Goal: Task Accomplishment & Management: Use online tool/utility

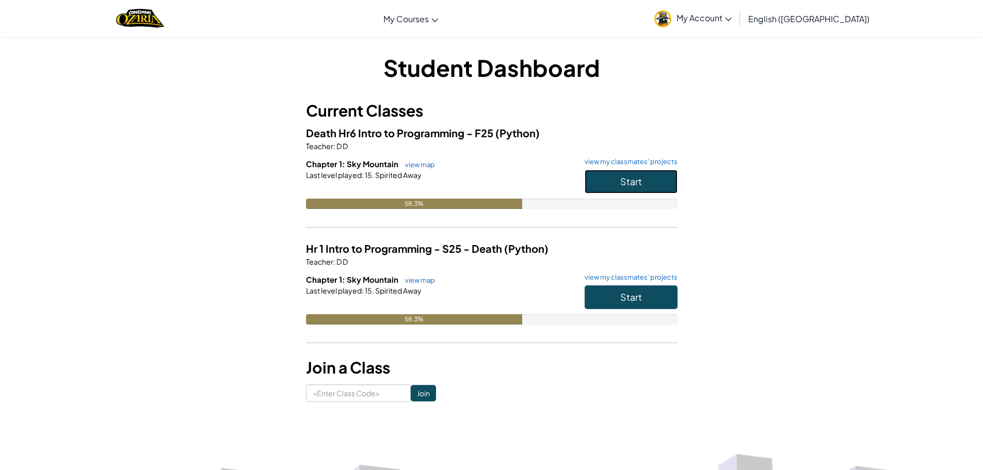
click at [667, 187] on button "Start" at bounding box center [631, 182] width 93 height 24
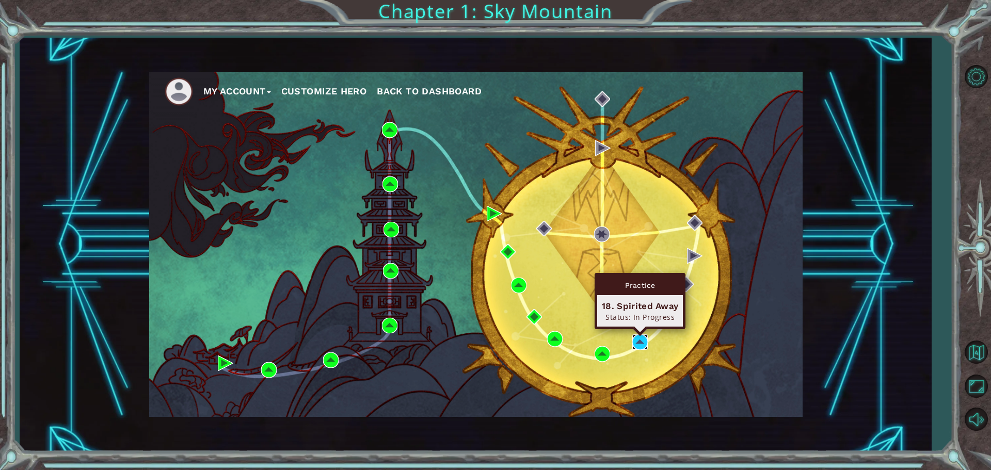
click at [636, 338] on img at bounding box center [639, 341] width 15 height 15
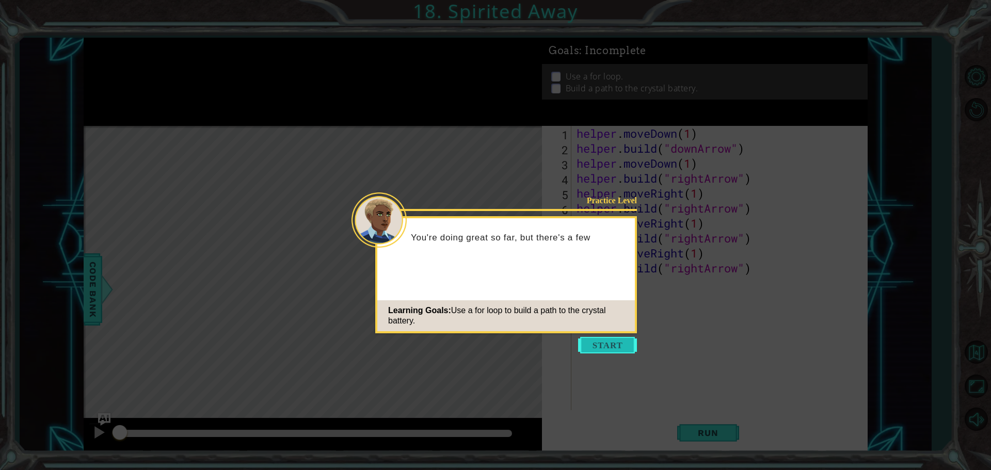
click at [612, 347] on button "Start" at bounding box center [607, 345] width 59 height 17
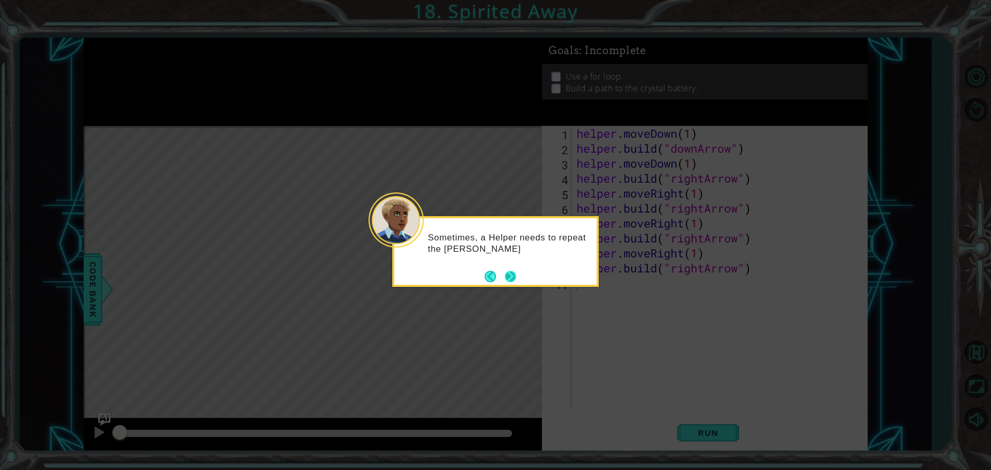
click at [519, 270] on div "Sometimes, a Helper needs to repeat the sam" at bounding box center [495, 246] width 202 height 56
click at [510, 276] on button "Next" at bounding box center [510, 276] width 13 height 13
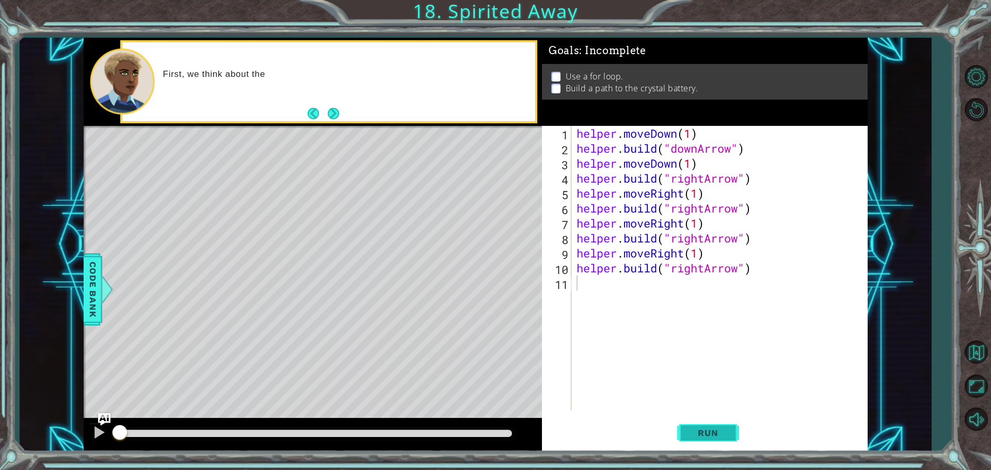
click at [692, 430] on span "Run" at bounding box center [707, 433] width 41 height 10
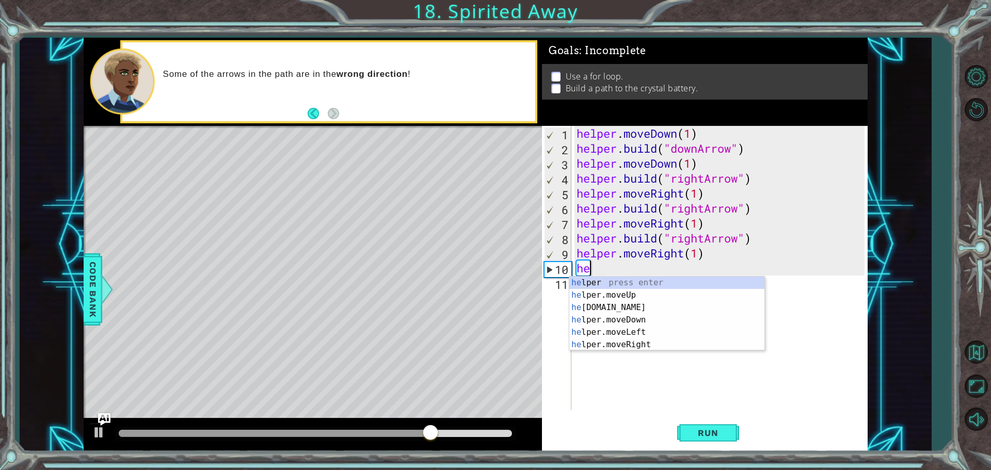
type textarea "h"
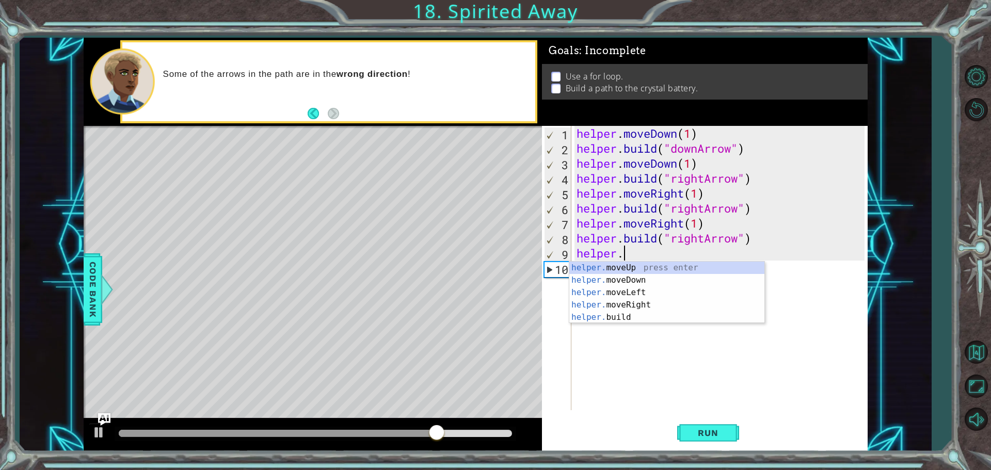
type textarea "h"
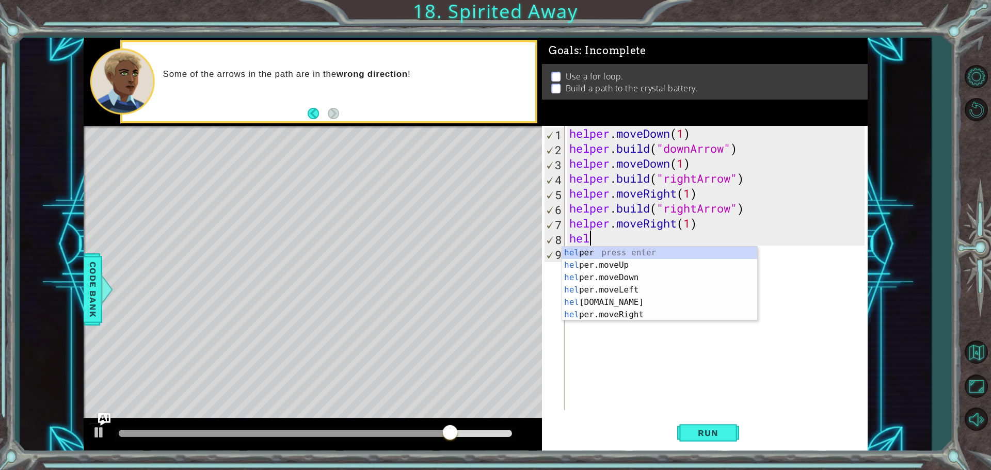
type textarea "h"
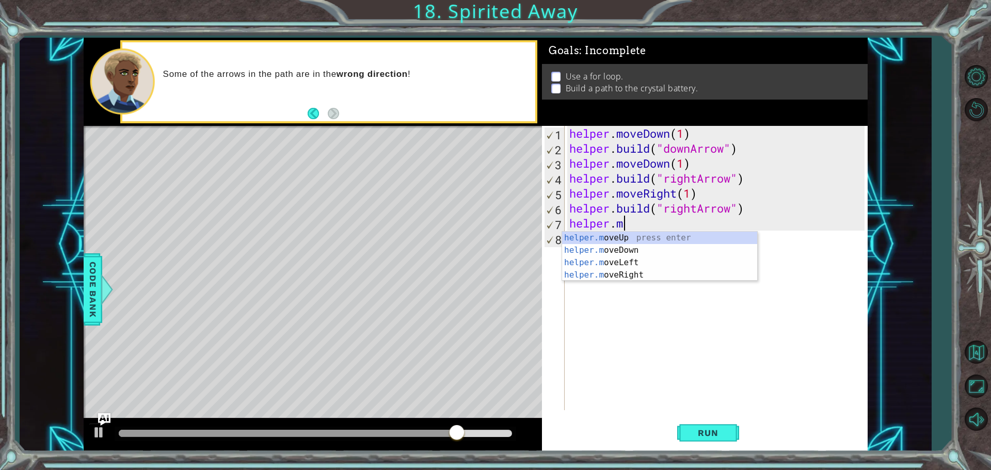
type textarea "h"
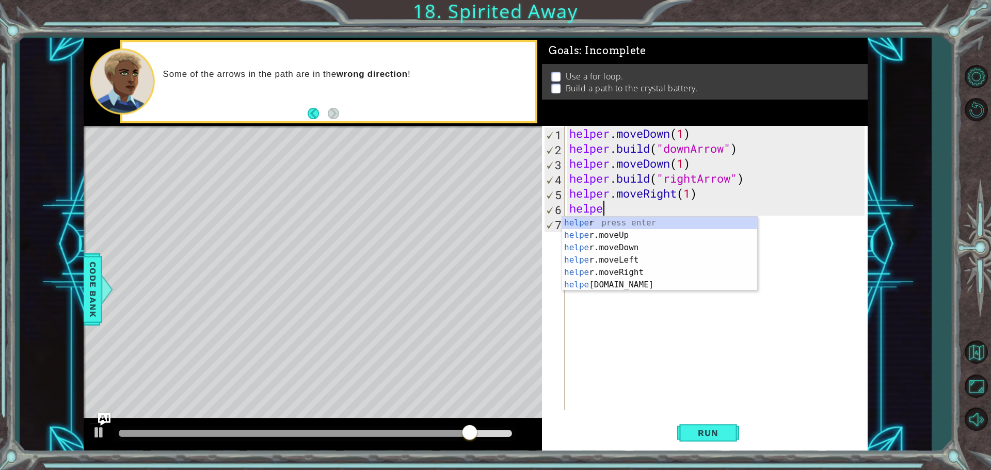
type textarea "h"
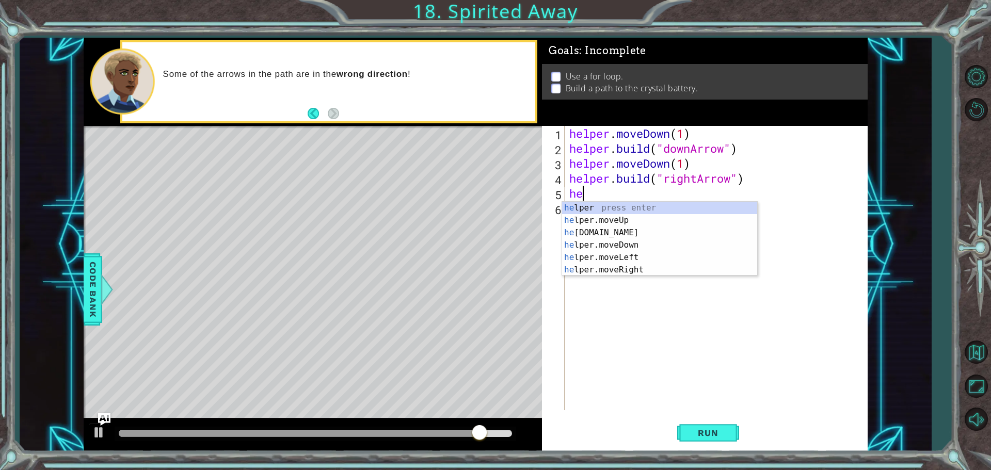
type textarea "h"
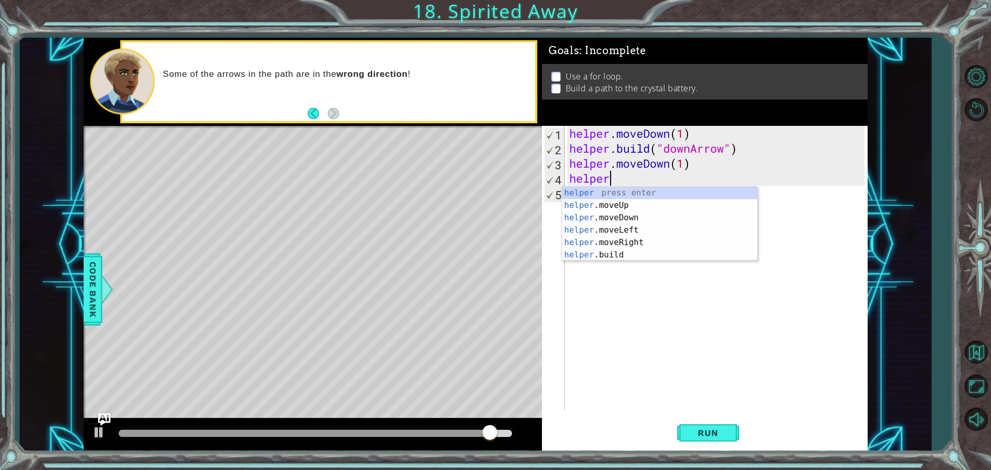
type textarea "h"
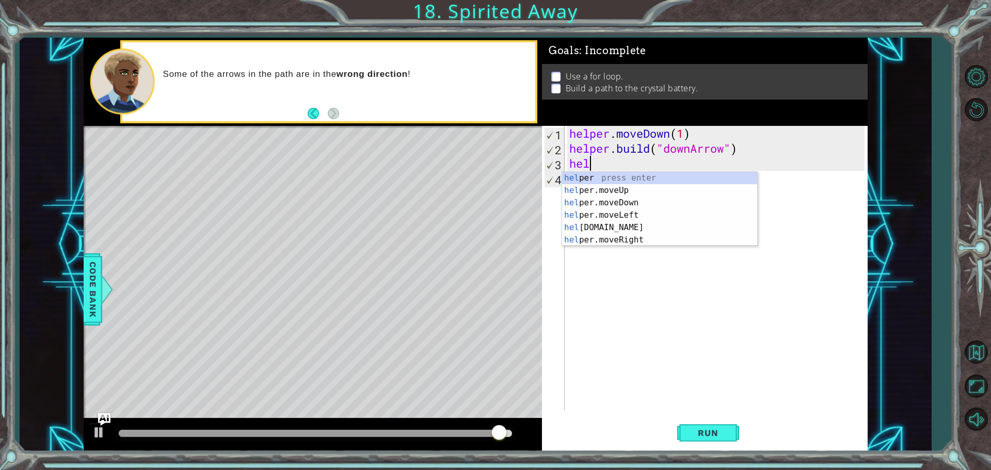
type textarea "h"
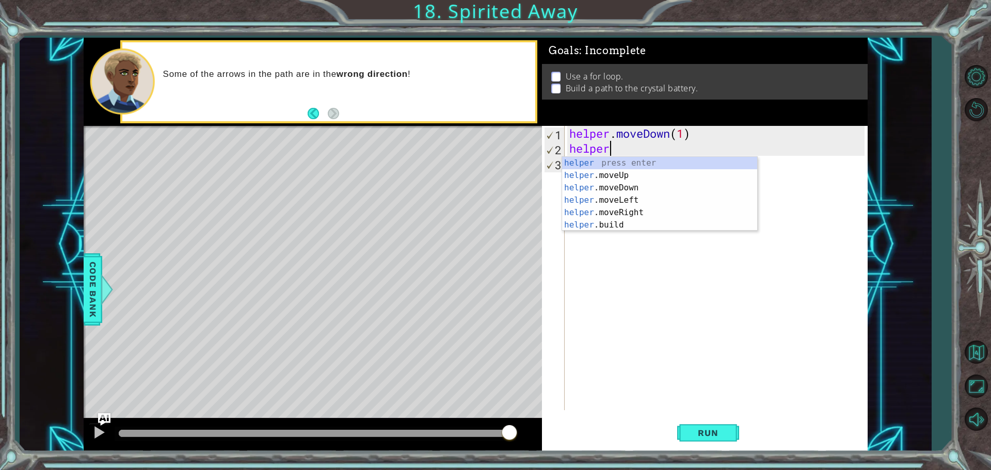
type textarea "h"
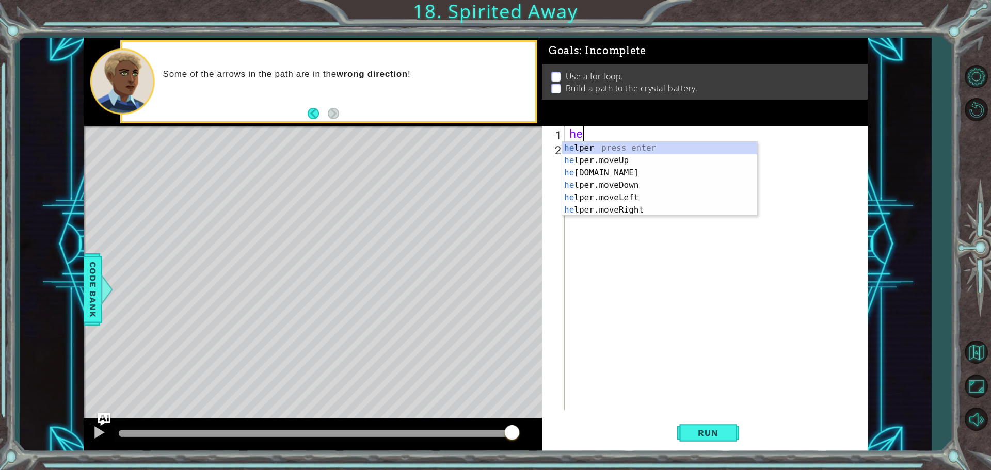
type textarea "h"
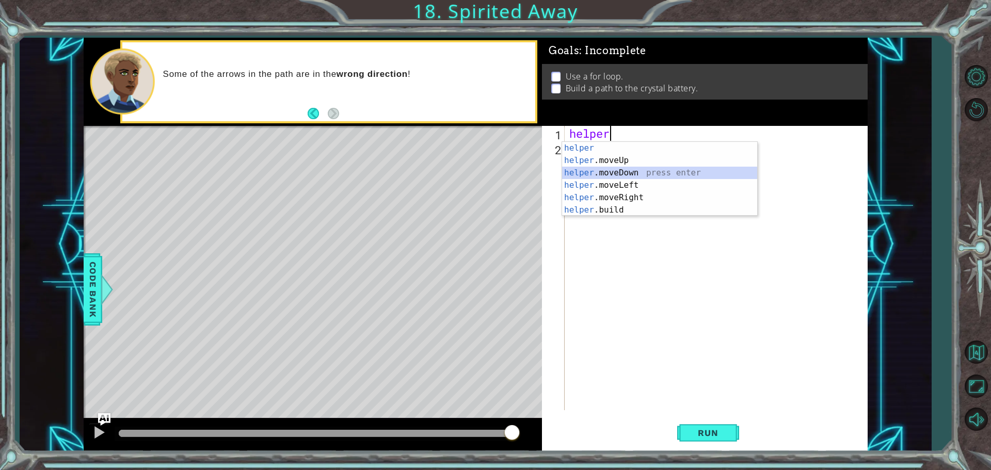
click at [612, 172] on div "helper press enter helper .moveUp press enter helper .moveDown press enter help…" at bounding box center [659, 191] width 195 height 99
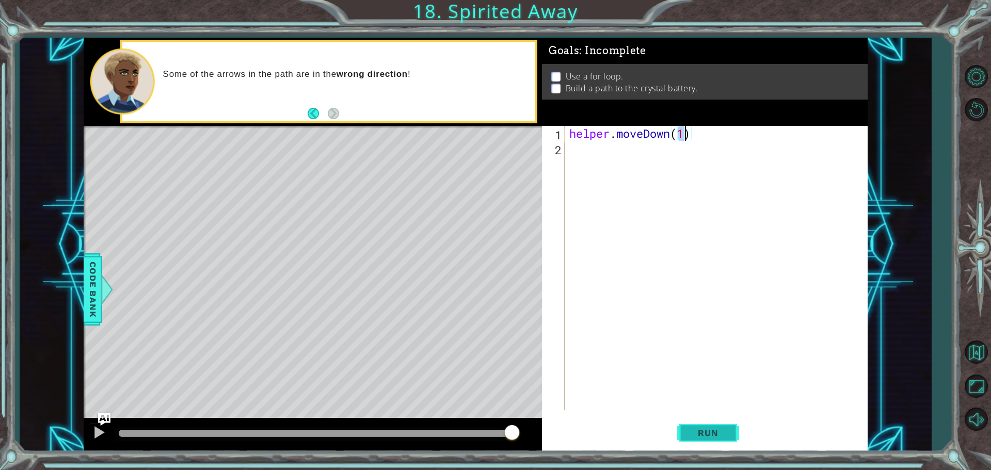
type textarea "helper.moveDown(1)"
click at [718, 441] on button "Run" at bounding box center [708, 432] width 62 height 33
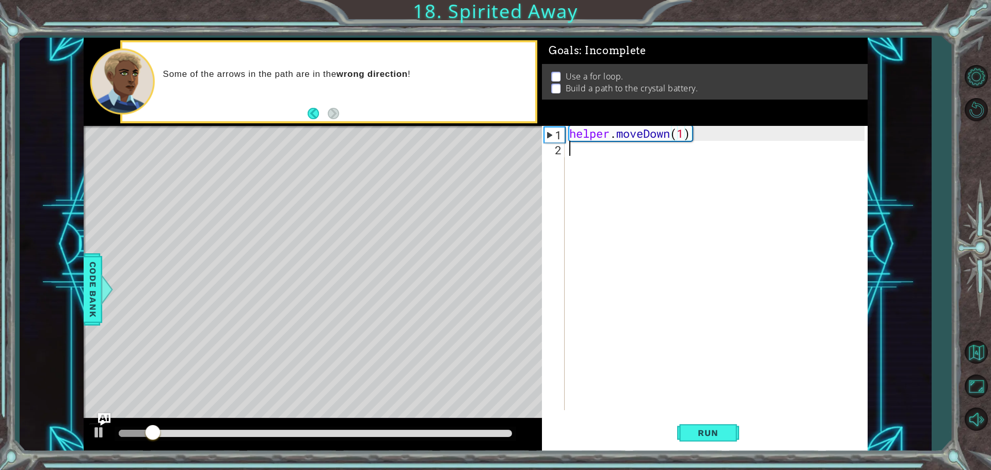
click at [610, 152] on div "helper . moveDown ( 1 )" at bounding box center [718, 283] width 302 height 314
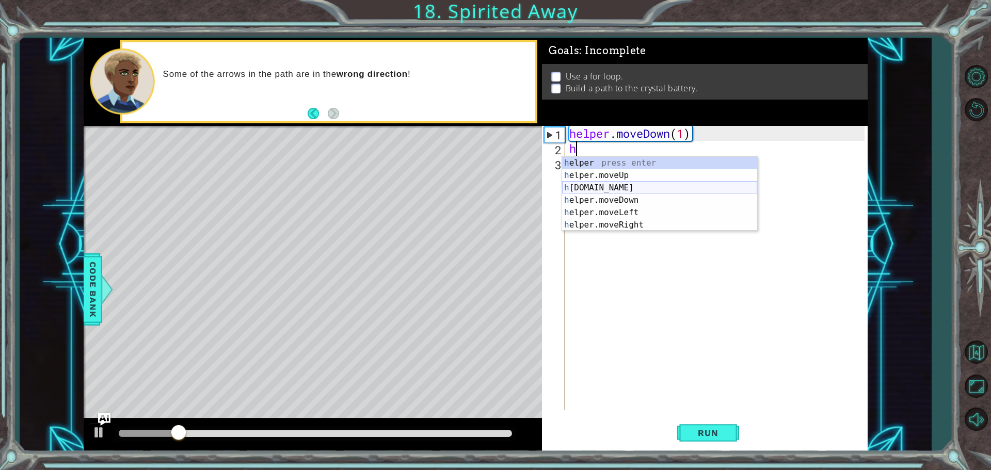
click at [615, 192] on div "h elper press enter h elper.moveUp press enter h elper.build press enter h elpe…" at bounding box center [659, 206] width 195 height 99
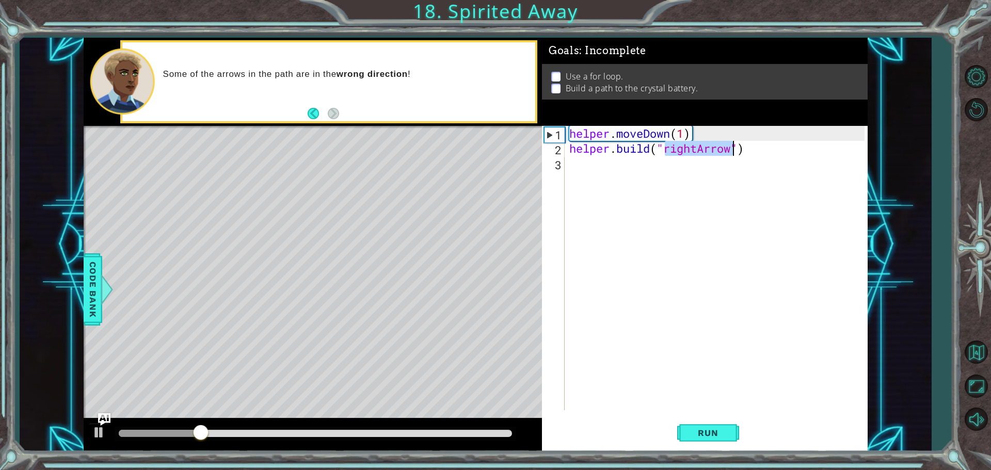
type textarea "helper.build("rightArrow")"
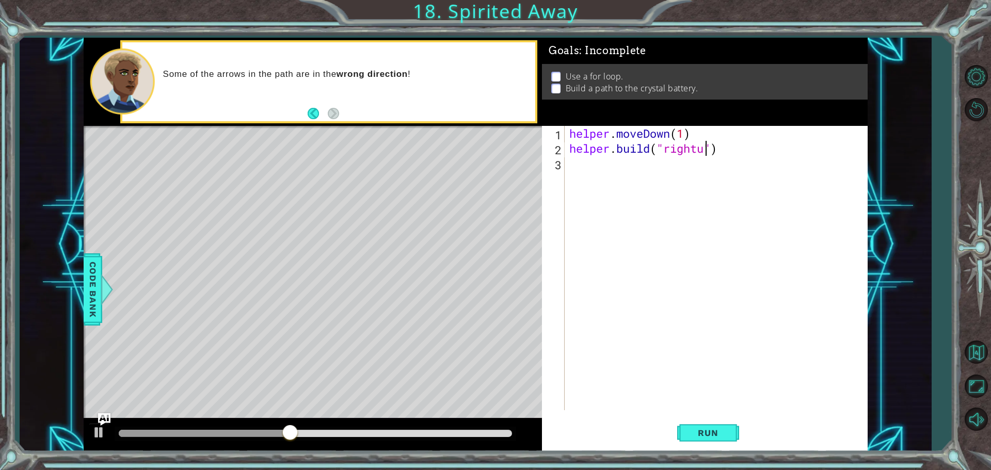
scroll to position [0, 6]
type textarea "helper.build("rightup")"
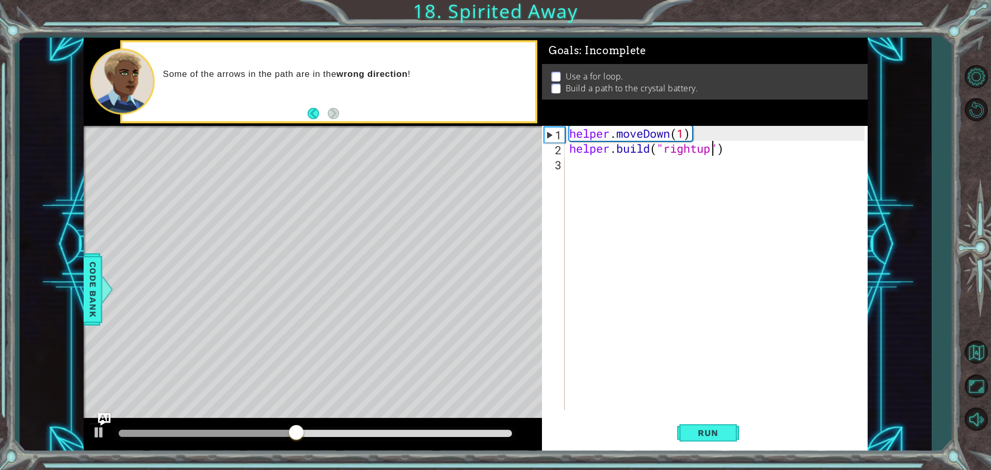
scroll to position [0, 0]
click at [724, 432] on span "Run" at bounding box center [707, 433] width 41 height 10
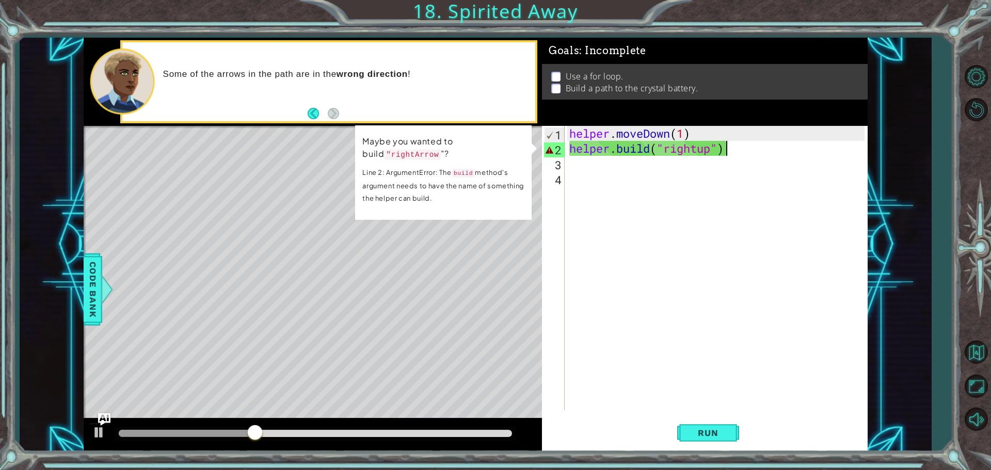
click at [733, 150] on div "helper . moveDown ( 1 ) helper . build ( "rightup" )" at bounding box center [718, 283] width 302 height 314
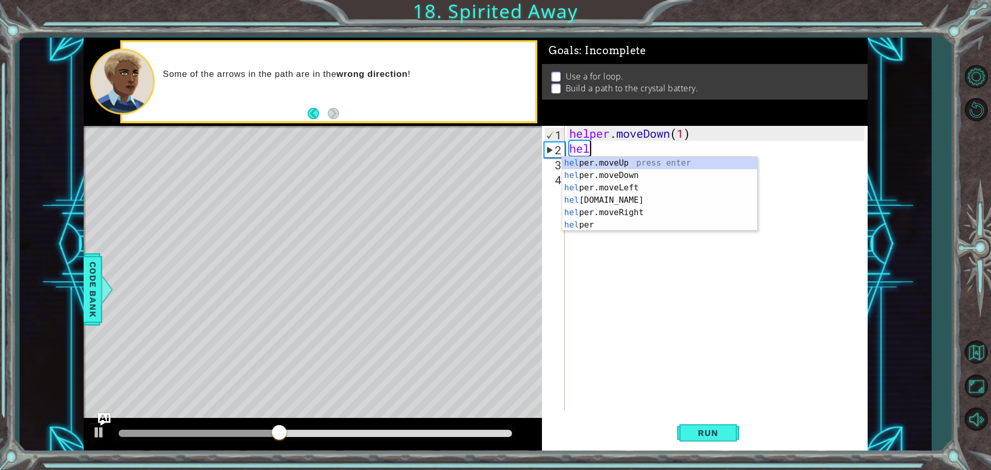
type textarea "h"
click at [622, 178] on div "h elper.moveUp press enter h elper.build press enter h elper.moveDown press ent…" at bounding box center [659, 206] width 195 height 99
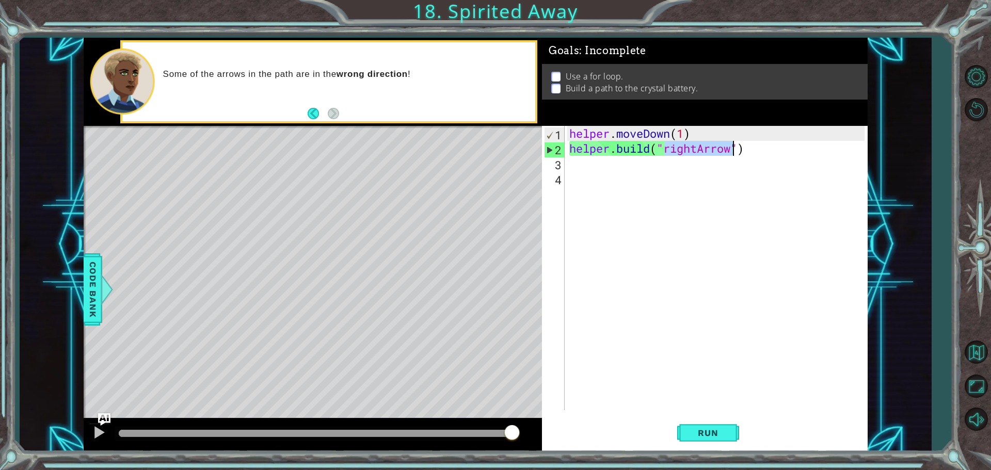
click at [697, 150] on div "helper . moveDown ( 1 ) helper . build ( "rightArrow" )" at bounding box center [715, 268] width 297 height 284
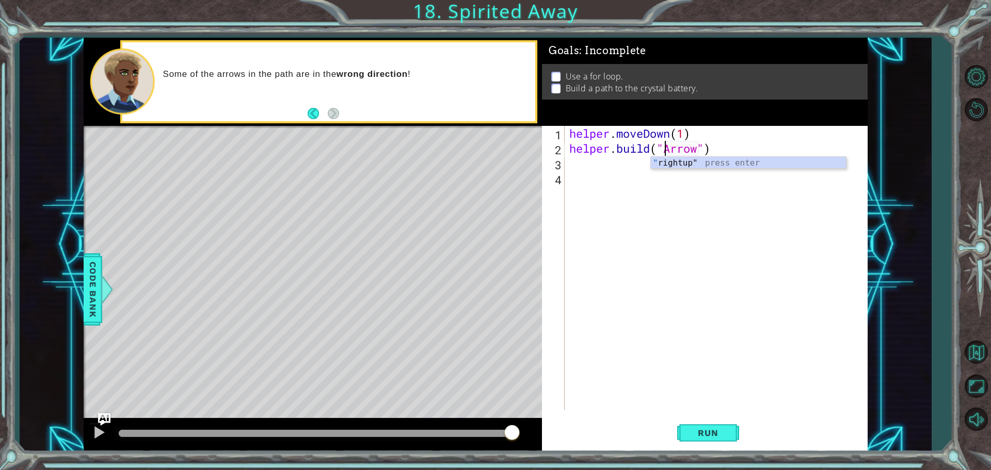
scroll to position [0, 5]
click at [696, 437] on span "Run" at bounding box center [707, 433] width 41 height 10
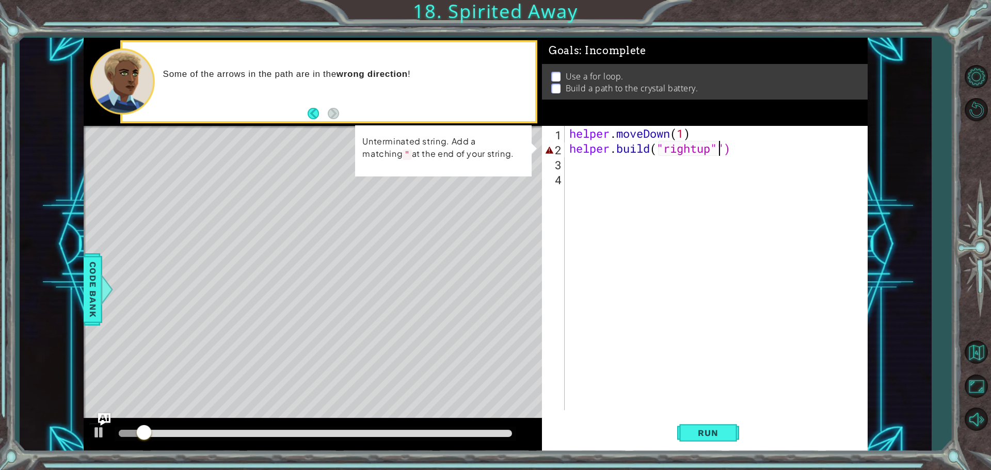
click at [707, 154] on div "helper . moveDown ( 1 ) helper . build ( "rightup"")" at bounding box center [718, 283] width 302 height 314
click at [712, 156] on div "helper . moveDown ( 1 ) helper . build ( "rightup"")" at bounding box center [718, 283] width 302 height 314
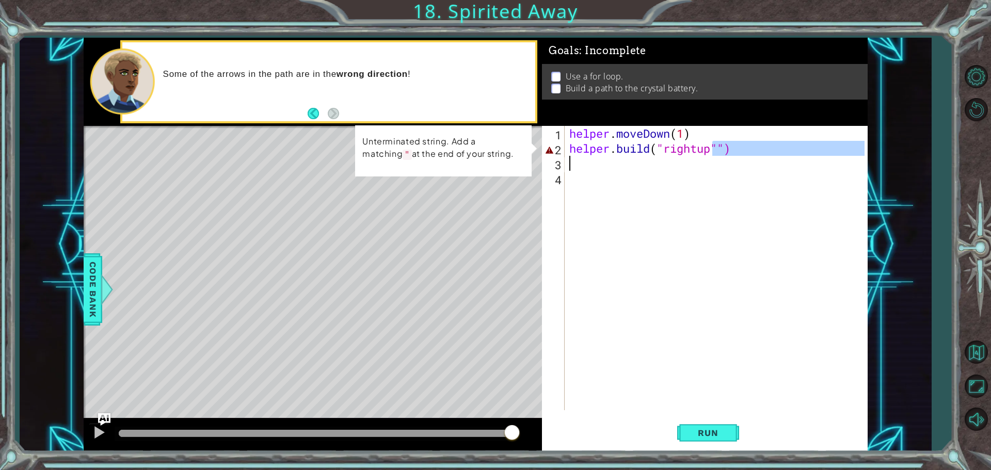
click at [712, 146] on div "helper . moveDown ( 1 ) helper . build ( "rightup"")" at bounding box center [715, 268] width 297 height 284
click at [712, 148] on div "helper . moveDown ( 1 ) helper . build ( "rightup"")" at bounding box center [718, 283] width 302 height 314
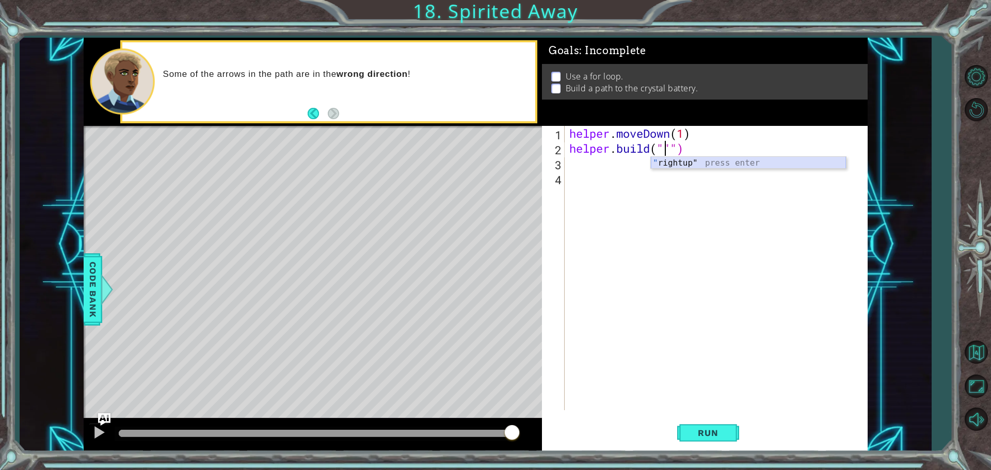
type textarea "helper.build("")"
click at [698, 156] on div "helper . moveDown ( 1 ) helper . build ( "" )" at bounding box center [718, 283] width 302 height 314
click at [692, 145] on div "helper . moveDown ( 1 ) helper . build ( "" )" at bounding box center [718, 283] width 302 height 314
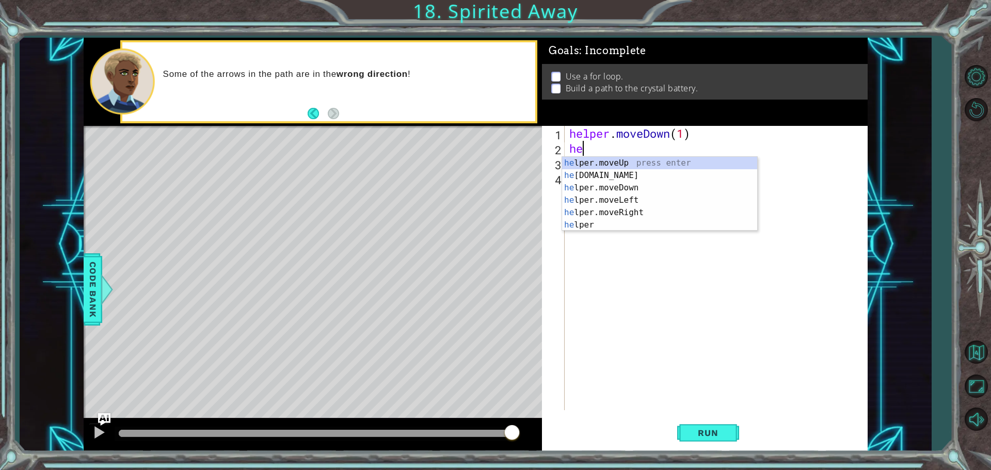
type textarea "h"
click at [633, 163] on div "h elper.moveUp press enter h elper.build press enter h elper.moveDown press ent…" at bounding box center [659, 206] width 195 height 99
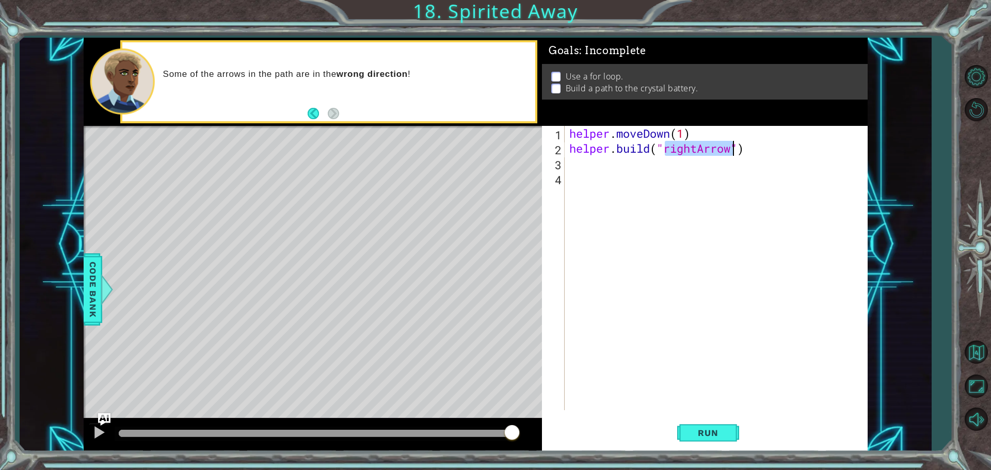
click at [698, 150] on div "helper . moveDown ( 1 ) helper . build ( "rightArrow" )" at bounding box center [715, 268] width 297 height 284
click at [708, 421] on button "Run" at bounding box center [708, 432] width 62 height 33
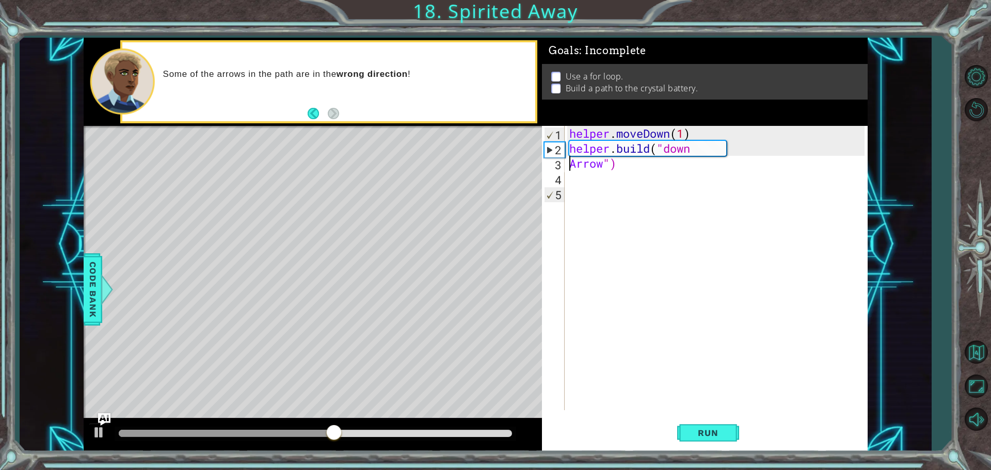
scroll to position [0, 2]
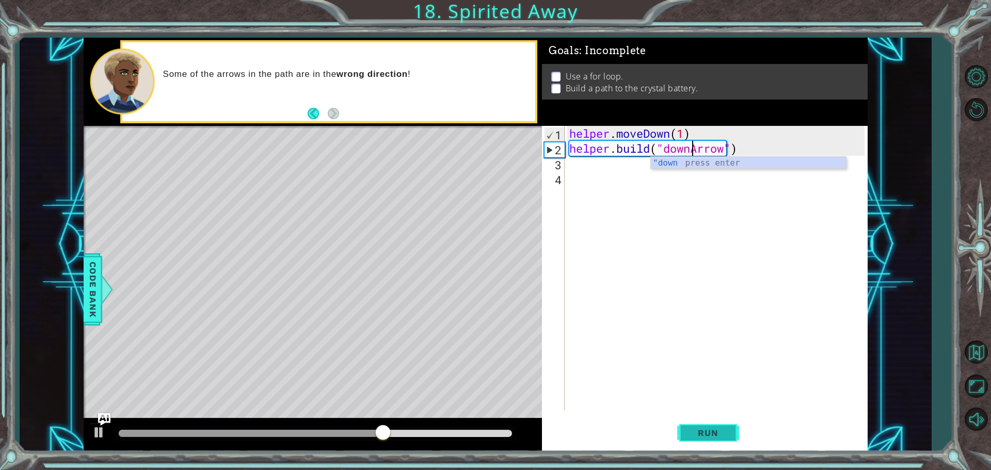
type textarea "helper.build("downArrow")"
click at [704, 436] on span "Run" at bounding box center [707, 433] width 41 height 10
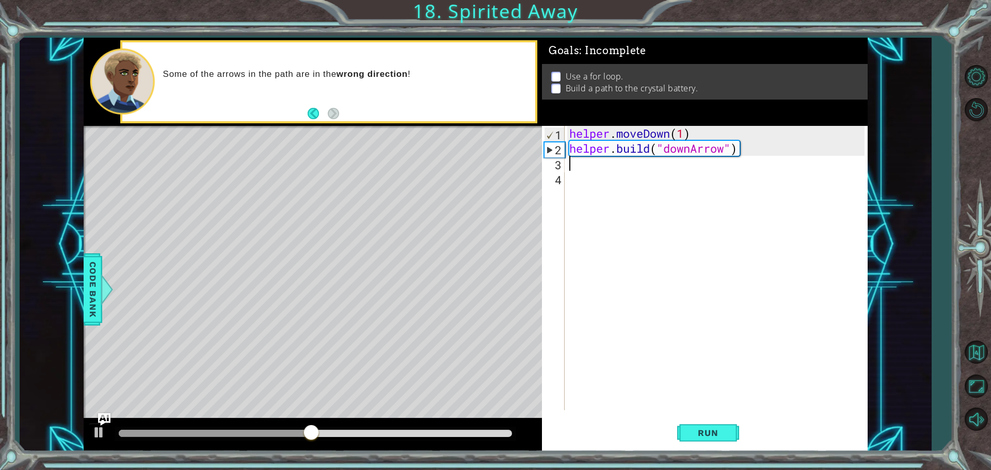
click at [589, 168] on div "helper . moveDown ( 1 ) helper . build ( "downArrow" )" at bounding box center [718, 283] width 302 height 314
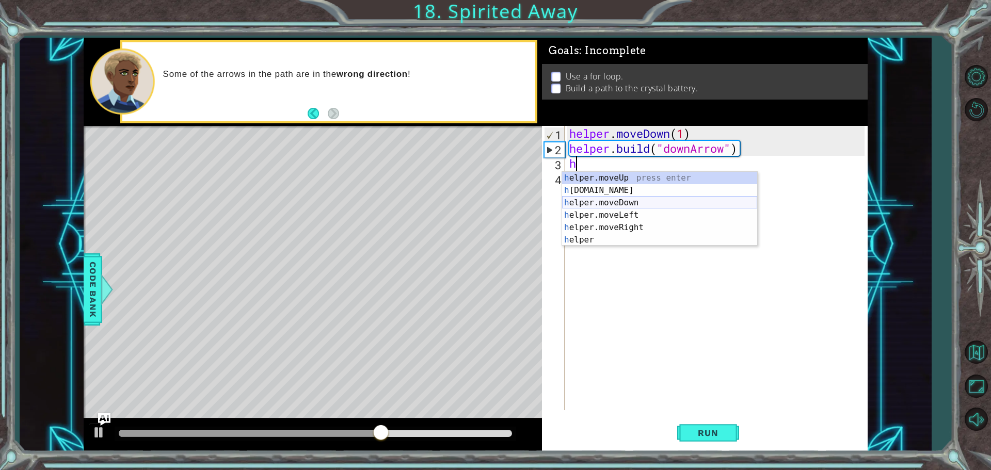
click at [617, 204] on div "h elper.moveUp press enter h elper.build press enter h elper.moveDown press ent…" at bounding box center [659, 221] width 195 height 99
type textarea "helper.moveDown(1)"
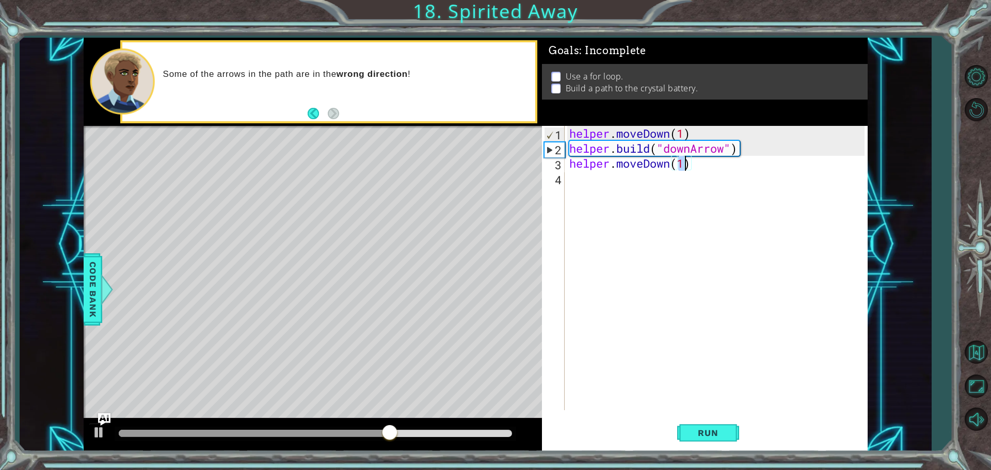
click at [584, 191] on div "helper . moveDown ( 1 ) helper . build ( "downArrow" ) helper . moveDown ( 1 )" at bounding box center [718, 283] width 302 height 314
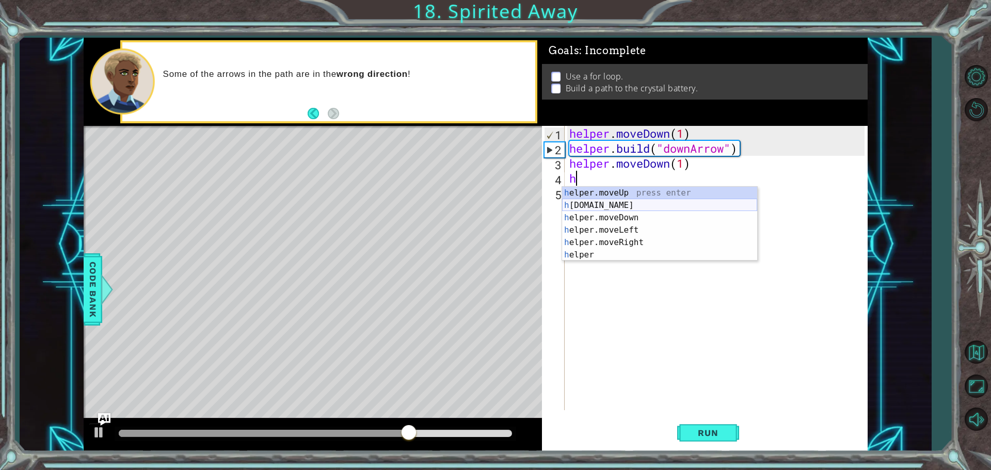
click at [603, 206] on div "h elper.moveUp press enter h elper.build press enter h elper.moveDown press ent…" at bounding box center [659, 236] width 195 height 99
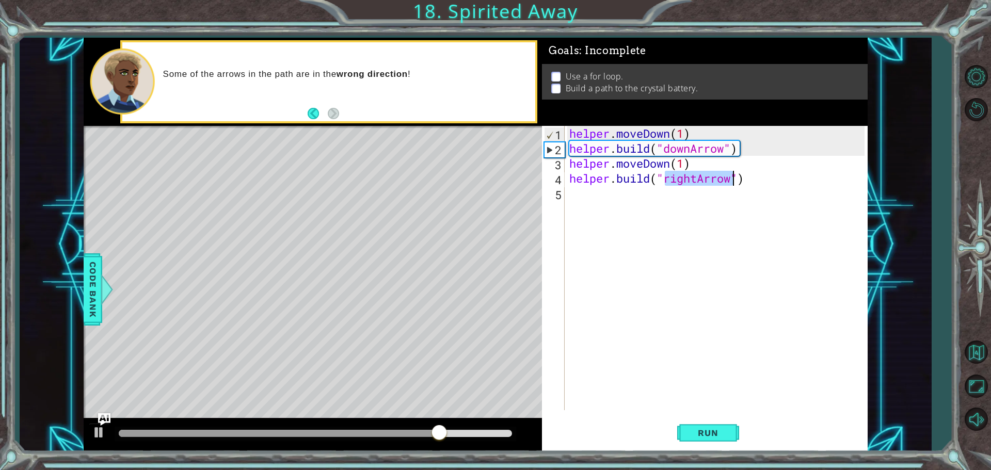
click at [697, 176] on div "helper . moveDown ( 1 ) helper . build ( "downArrow" ) helper . moveDown ( 1 ) …" at bounding box center [715, 268] width 297 height 284
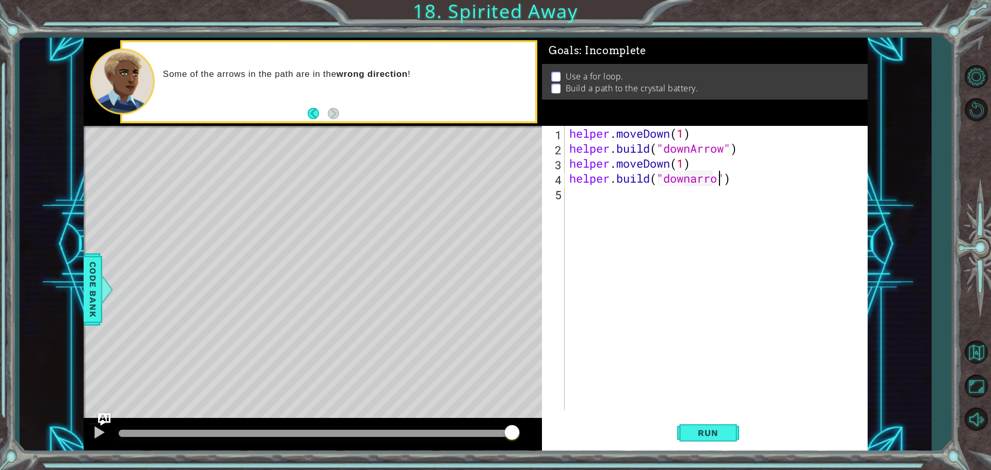
scroll to position [0, 7]
click at [698, 426] on button "Run" at bounding box center [708, 432] width 62 height 33
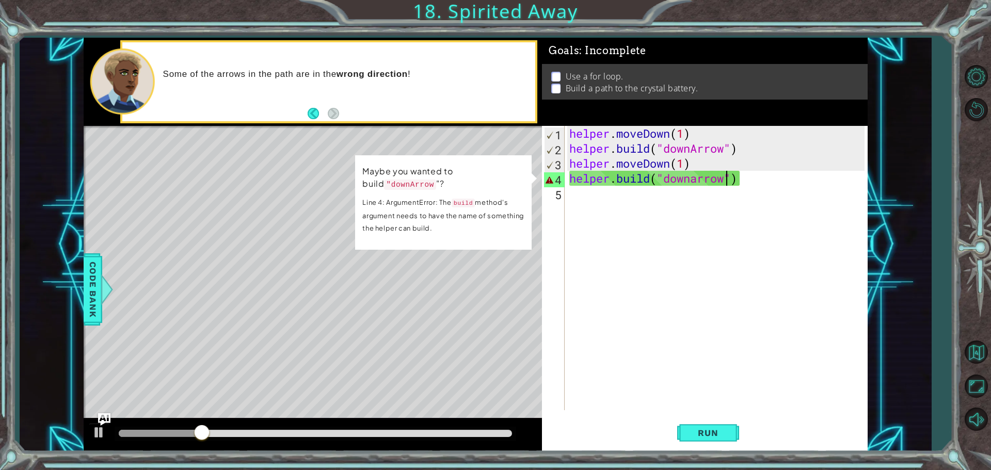
click at [756, 180] on div "helper . moveDown ( 1 ) helper . build ( "downArrow" ) helper . moveDown ( 1 ) …" at bounding box center [718, 283] width 302 height 314
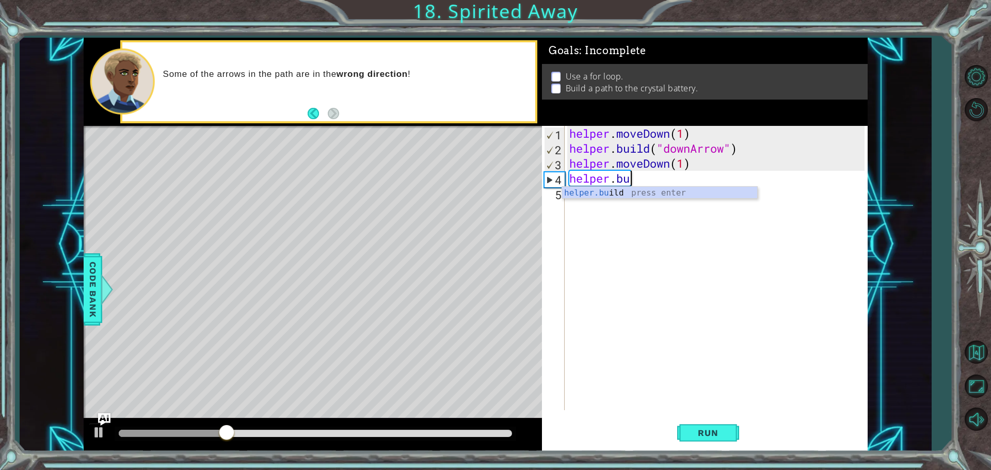
scroll to position [0, 1]
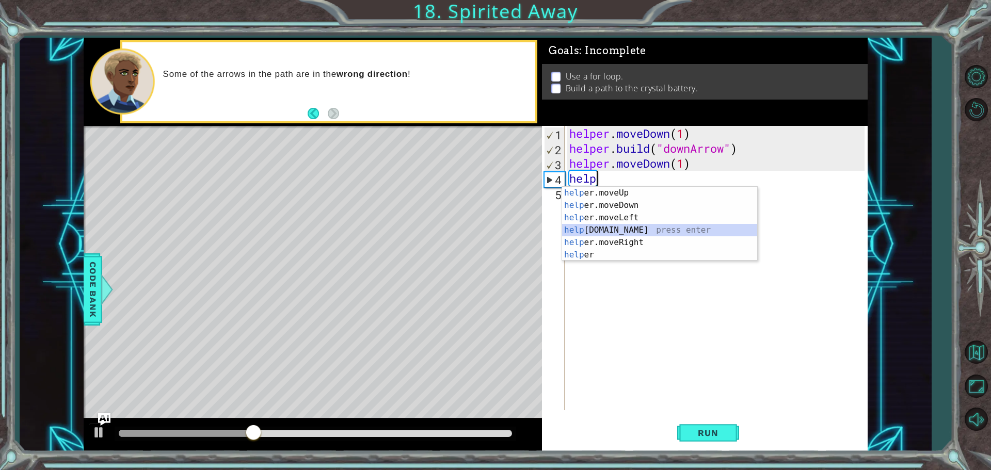
click at [637, 229] on div "help er.moveUp press enter help er.moveDown press enter help er.moveLeft press …" at bounding box center [659, 236] width 195 height 99
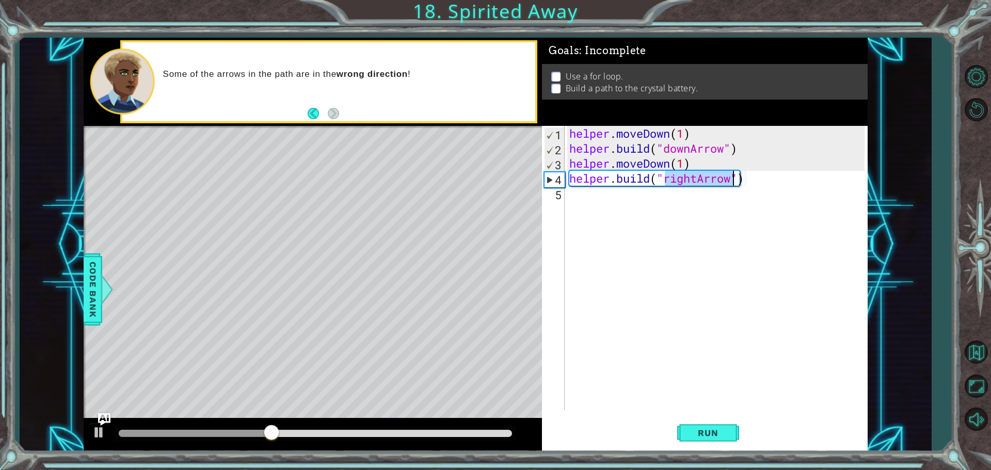
click at [696, 175] on div "helper . moveDown ( 1 ) helper . build ( "downArrow" ) helper . moveDown ( 1 ) …" at bounding box center [715, 268] width 297 height 284
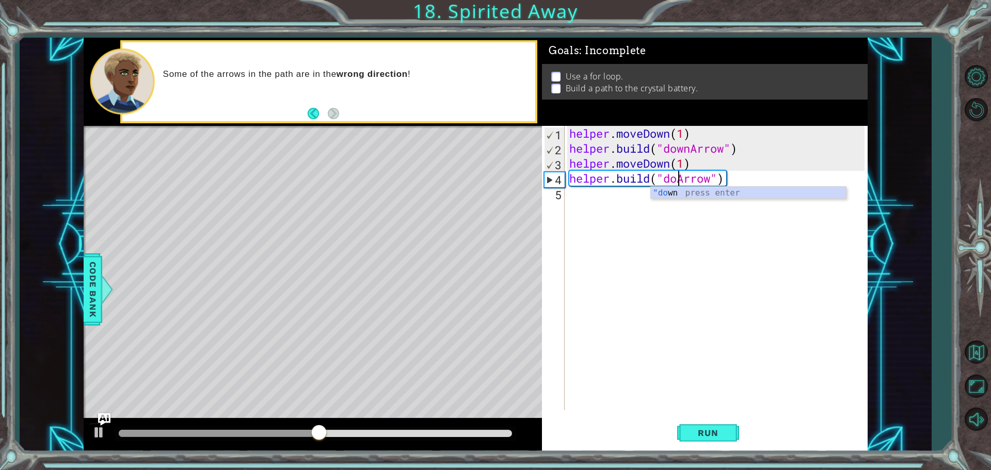
scroll to position [0, 5]
type textarea "helper.build("downArrow")"
click at [723, 426] on button "Run" at bounding box center [708, 432] width 62 height 33
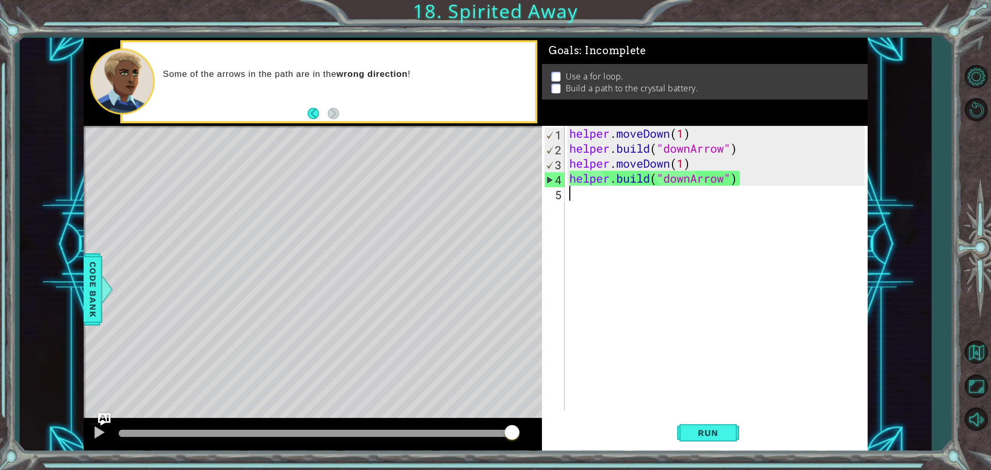
click at [577, 205] on div "helper . moveDown ( 1 ) helper . build ( "downArrow" ) helper . moveDown ( 1 ) …" at bounding box center [718, 283] width 302 height 314
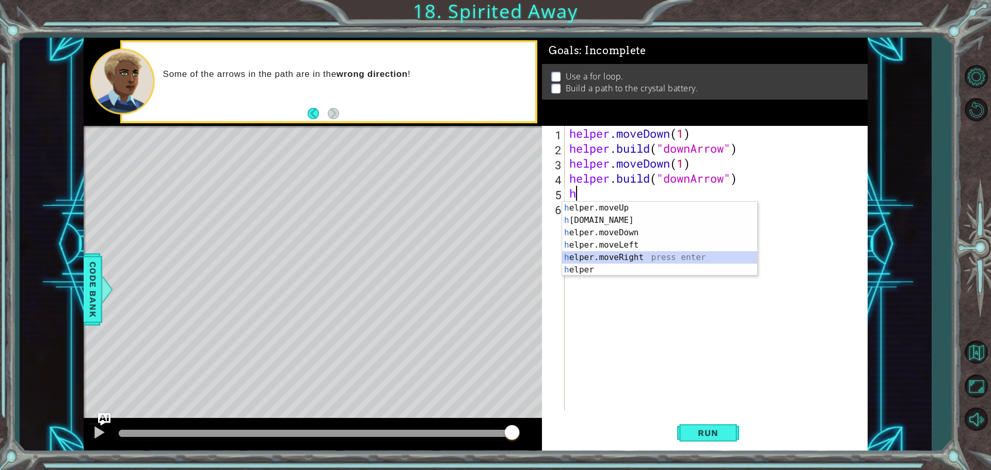
click at [643, 253] on div "h elper.moveUp press enter h elper.build press enter h elper.moveDown press ent…" at bounding box center [659, 251] width 195 height 99
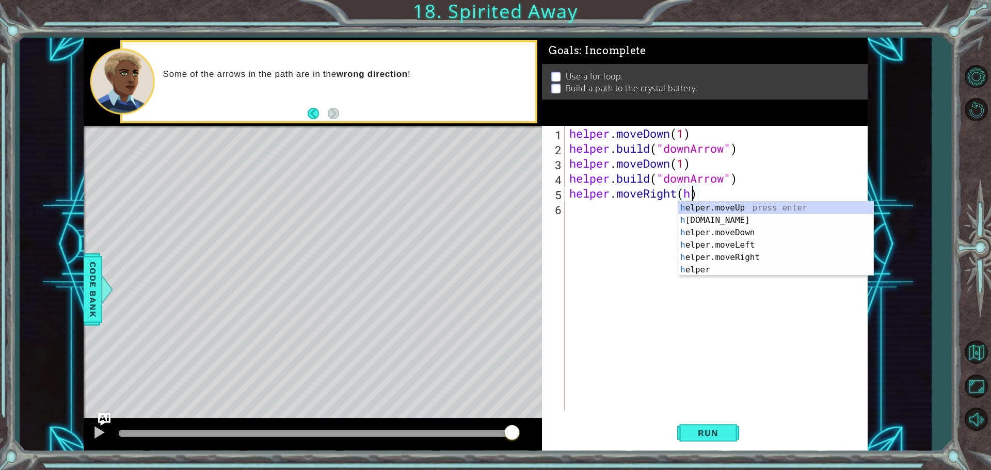
scroll to position [0, 5]
type textarea "helper.moveRight()"
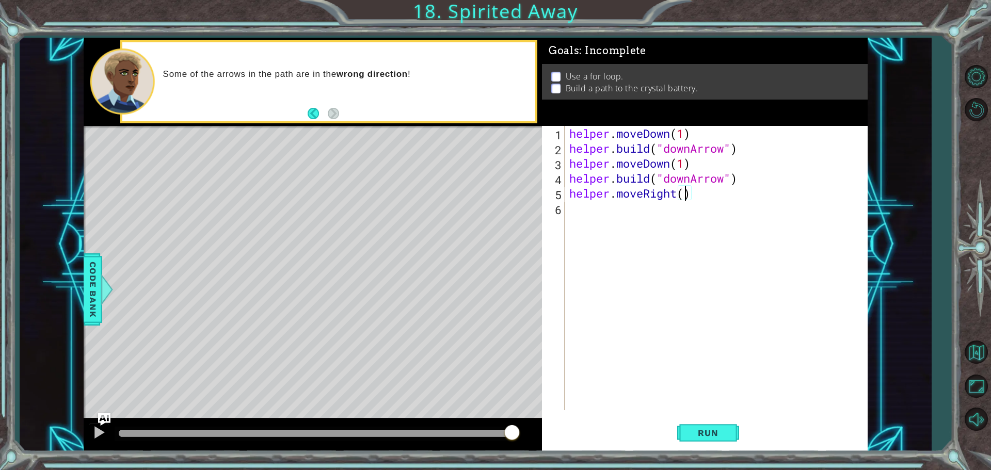
click at [633, 213] on div "helper . moveDown ( 1 ) helper . build ( "downArrow" ) helper . moveDown ( 1 ) …" at bounding box center [718, 283] width 302 height 314
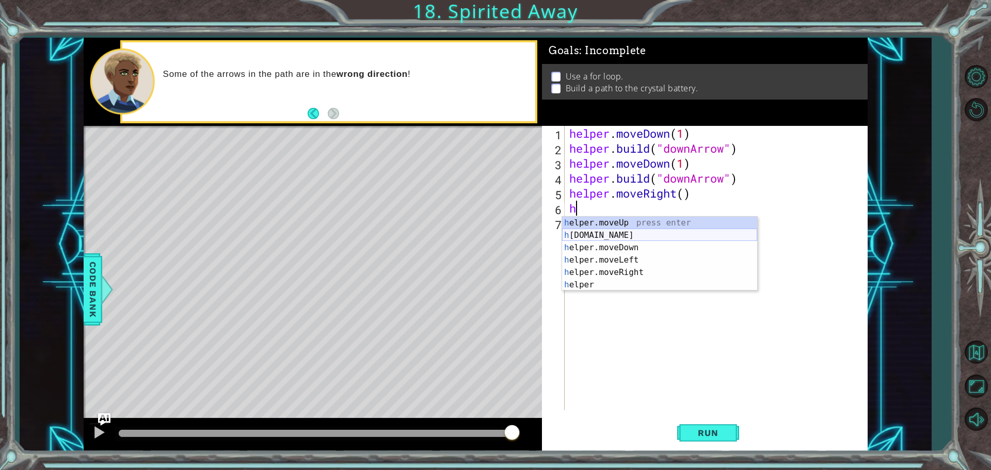
click at [648, 233] on div "h elper.moveUp press enter h elper.build press enter h elper.moveDown press ent…" at bounding box center [659, 266] width 195 height 99
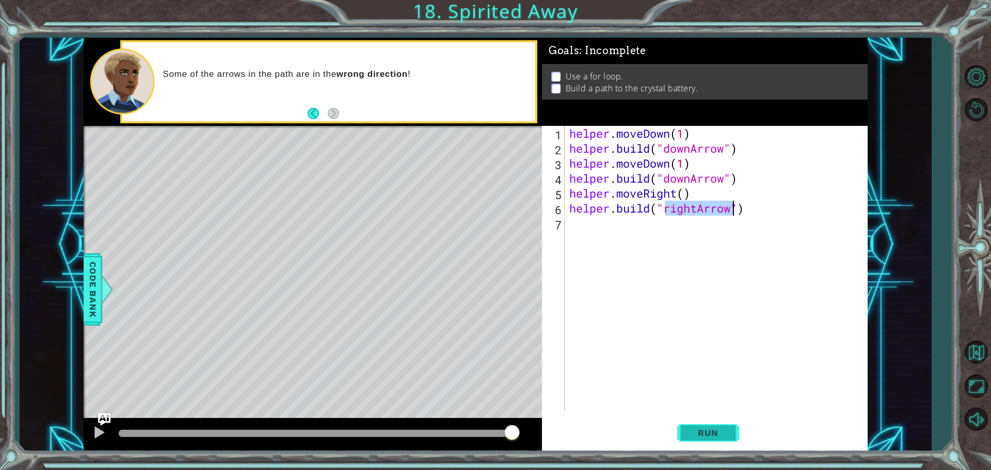
type textarea "helper.build("rightArrow")"
click at [714, 422] on button "Run" at bounding box center [708, 432] width 62 height 33
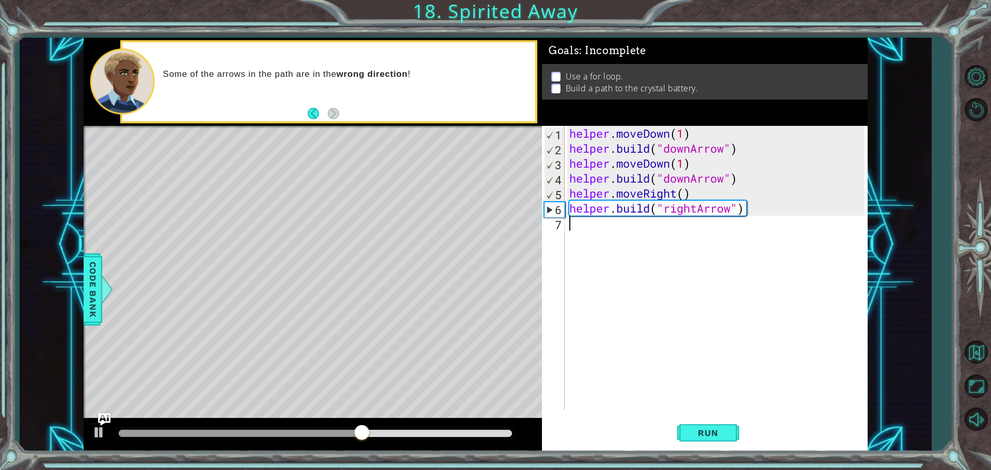
click at [672, 240] on div "helper . moveDown ( 1 ) helper . build ( "downArrow" ) helper . moveDown ( 1 ) …" at bounding box center [718, 283] width 302 height 314
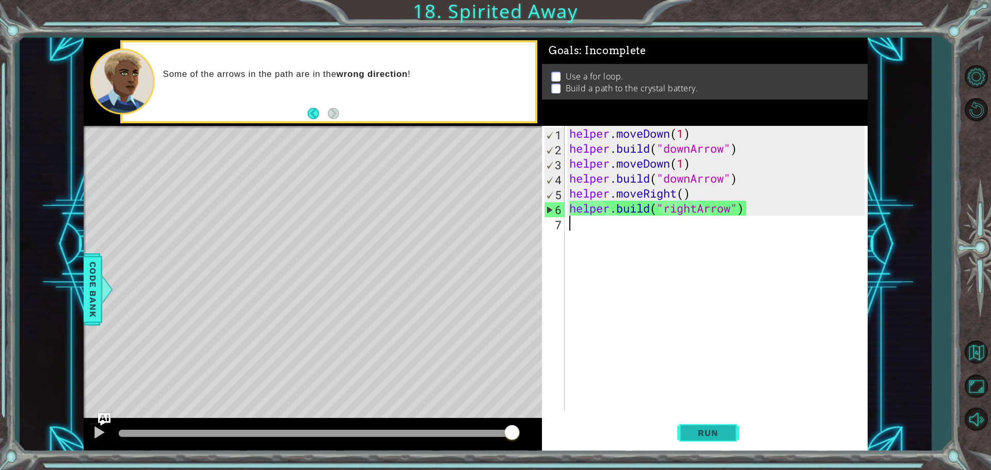
click at [723, 443] on button "Run" at bounding box center [708, 432] width 62 height 33
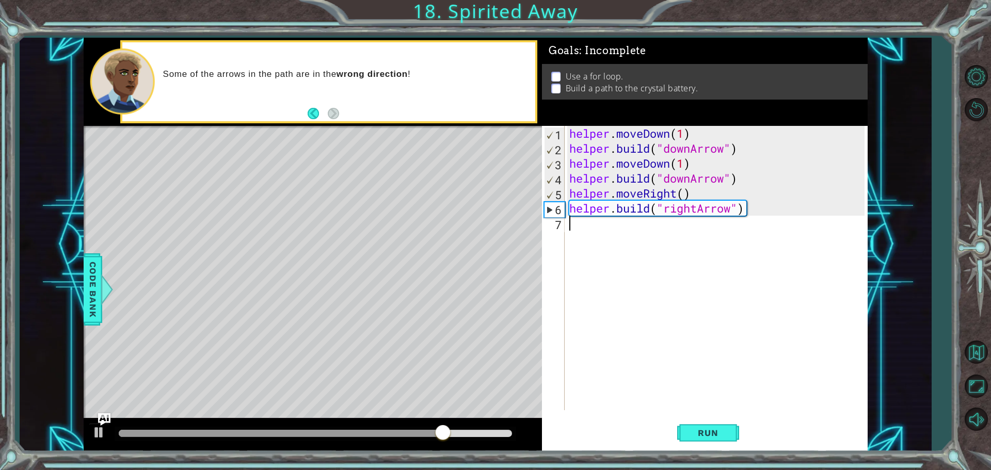
click at [705, 366] on div "helper . moveDown ( 1 ) helper . build ( "downArrow" ) helper . moveDown ( 1 ) …" at bounding box center [718, 283] width 302 height 314
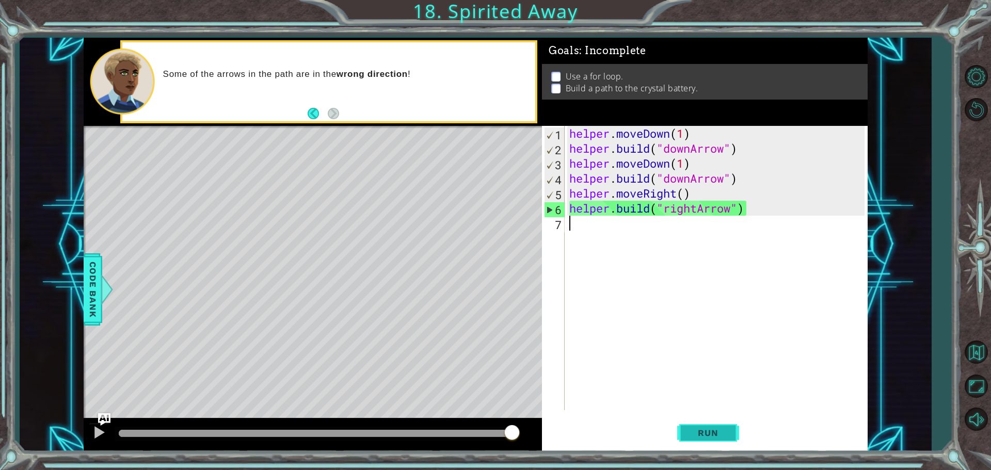
click at [716, 422] on button "Run" at bounding box center [708, 432] width 62 height 33
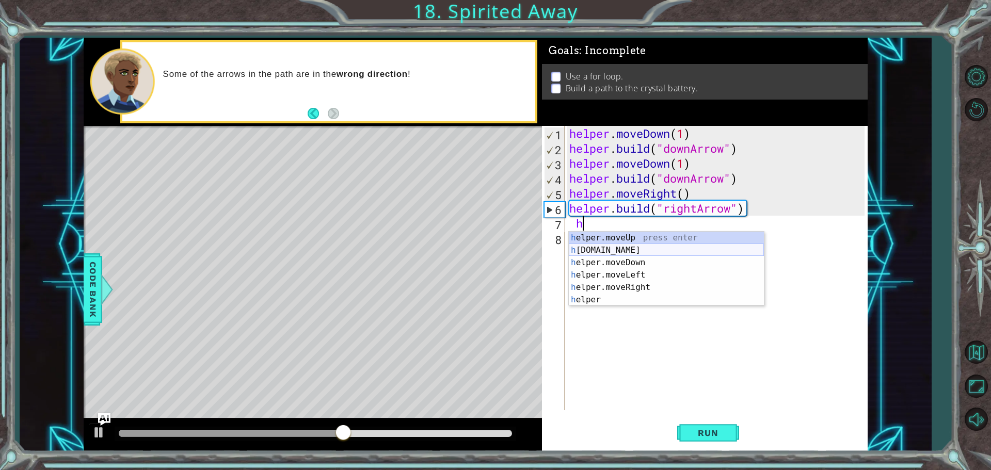
click at [626, 244] on div "h elper.moveUp press enter h elper.build press enter h elper.moveDown press ent…" at bounding box center [666, 281] width 195 height 99
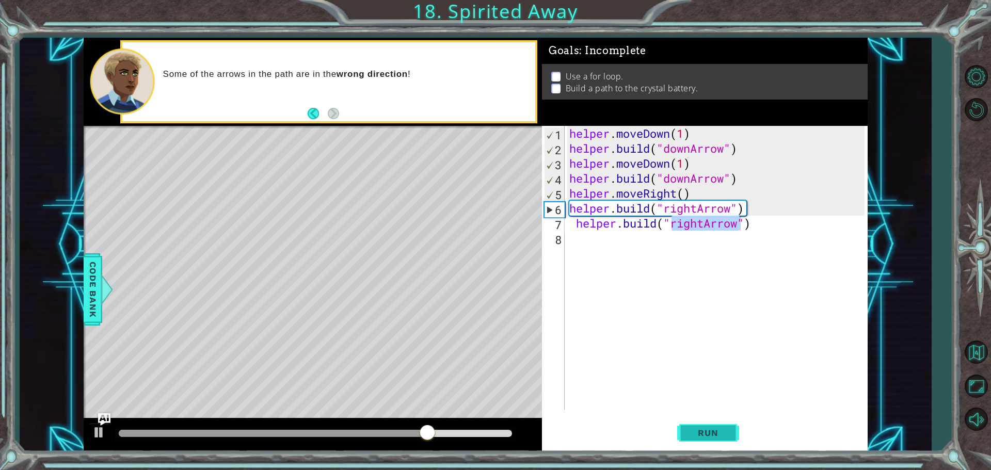
drag, startPoint x: 695, startPoint y: 426, endPoint x: 700, endPoint y: 432, distance: 8.2
click at [698, 431] on button "Run" at bounding box center [708, 432] width 62 height 33
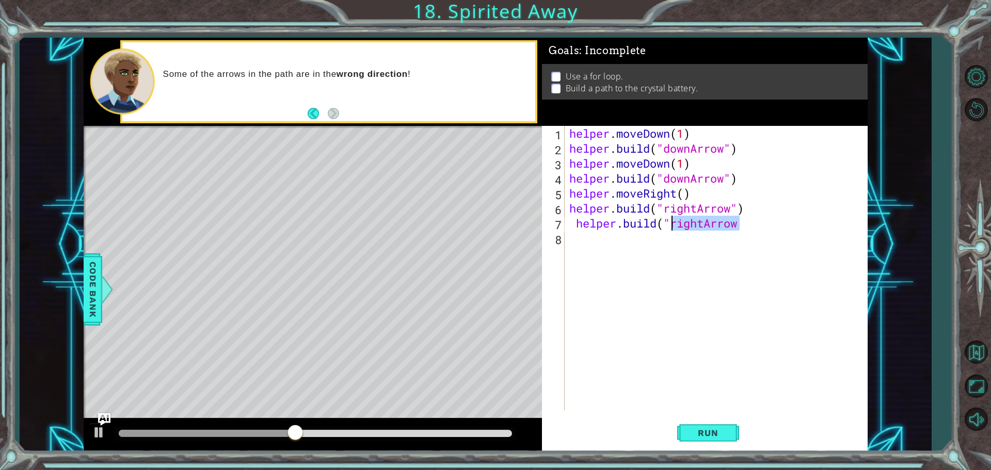
drag, startPoint x: 740, startPoint y: 230, endPoint x: 671, endPoint y: 227, distance: 69.2
click at [671, 227] on div "helper . moveDown ( 1 ) helper . build ( "downArrow" ) helper . moveDown ( 1 ) …" at bounding box center [718, 283] width 302 height 314
type textarea "helper.build("""
drag, startPoint x: 685, startPoint y: 223, endPoint x: 495, endPoint y: 223, distance: 189.9
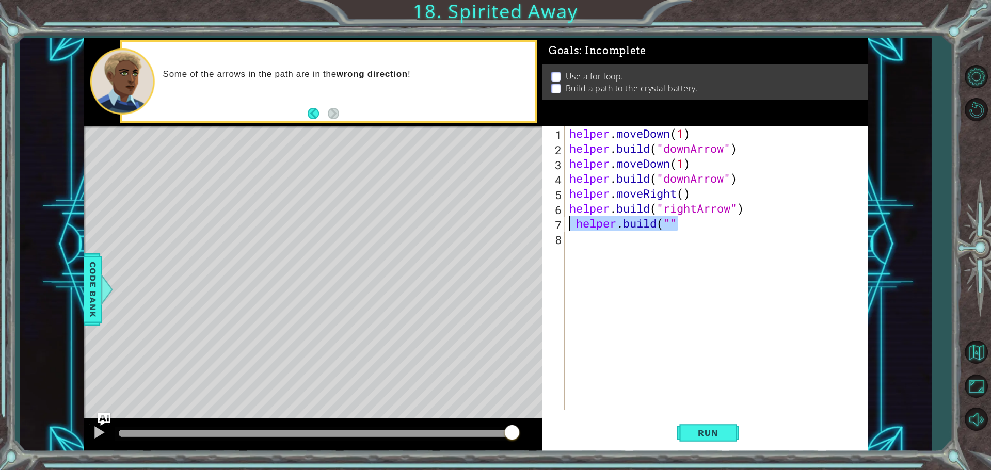
click at [495, 223] on div "1 ההההההההההההההההההההההההההההההההההההההההההההההההההההההההההההההההההההההההההההה…" at bounding box center [476, 245] width 784 height 414
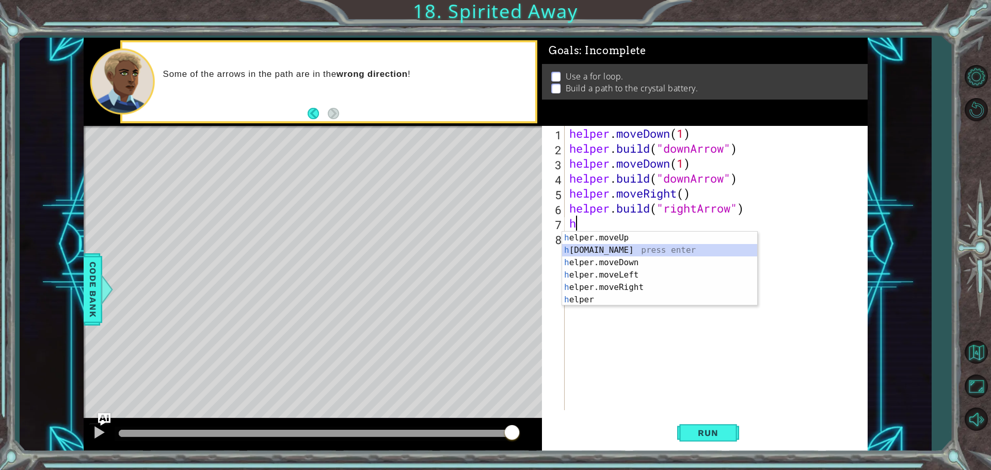
click at [624, 252] on div "h elper.moveUp press enter h elper.build press enter h elper.moveDown press ent…" at bounding box center [659, 281] width 195 height 99
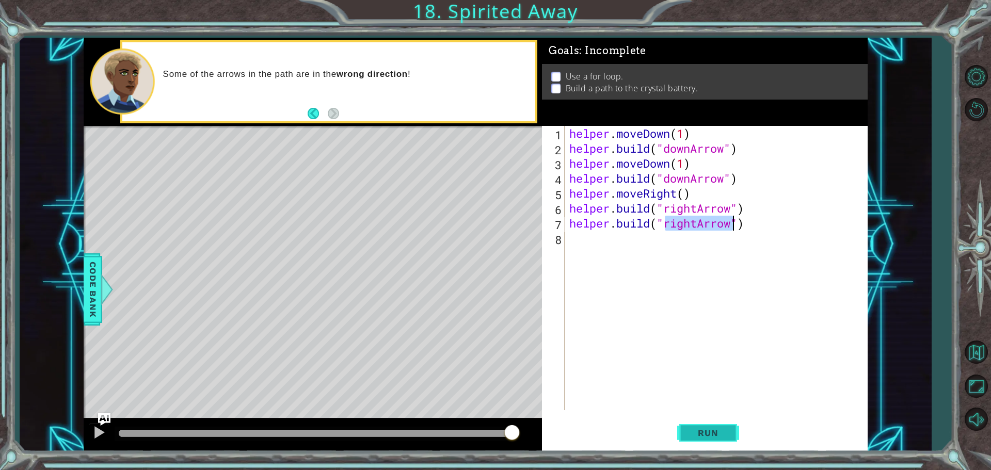
type textarea "helper.build("rightArrow")"
click at [700, 430] on span "Run" at bounding box center [707, 433] width 41 height 10
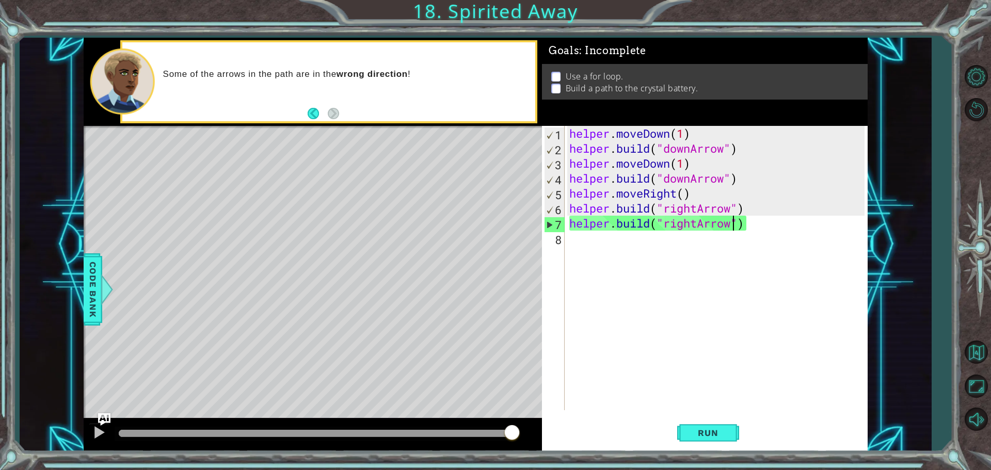
click at [767, 231] on div "helper . moveDown ( 1 ) helper . build ( "downArrow" ) helper . moveDown ( 1 ) …" at bounding box center [718, 283] width 302 height 314
click at [759, 228] on div "helper . moveDown ( 1 ) helper . build ( "downArrow" ) helper . moveDown ( 1 ) …" at bounding box center [718, 283] width 302 height 314
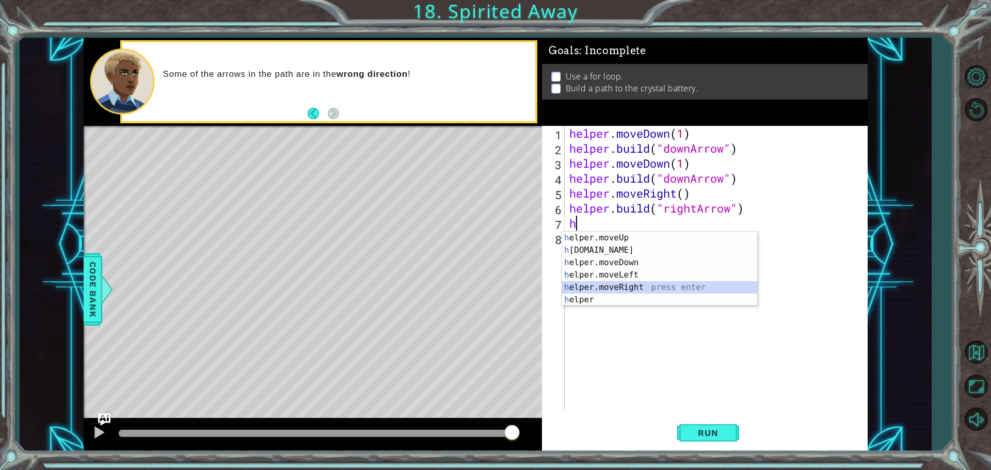
click at [654, 287] on div "h elper.moveUp press enter h elper.build press enter h elper.moveDown press ent…" at bounding box center [659, 281] width 195 height 99
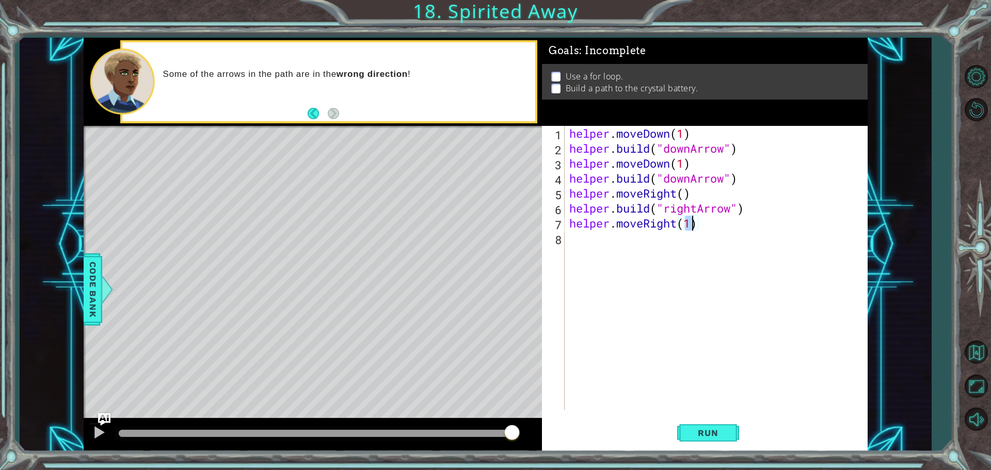
click at [603, 247] on div "helper . moveDown ( 1 ) helper . build ( "downArrow" ) helper . moveDown ( 1 ) …" at bounding box center [718, 283] width 302 height 314
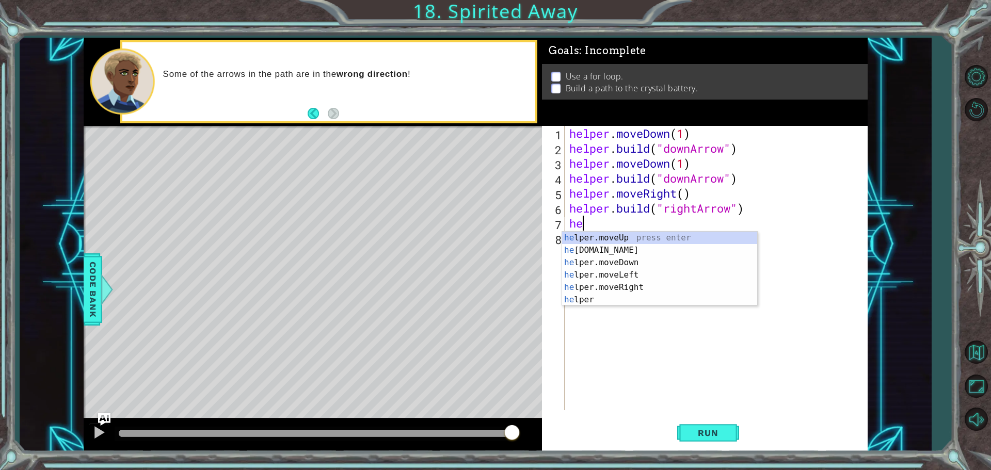
type textarea "h"
type textarea "helper.build("rightArrow")"
click at [600, 298] on div "h elper press enter h elper.moveUp press enter h elper.build press enter h elpe…" at bounding box center [659, 281] width 195 height 99
type textarea "helper.moveRight(1)"
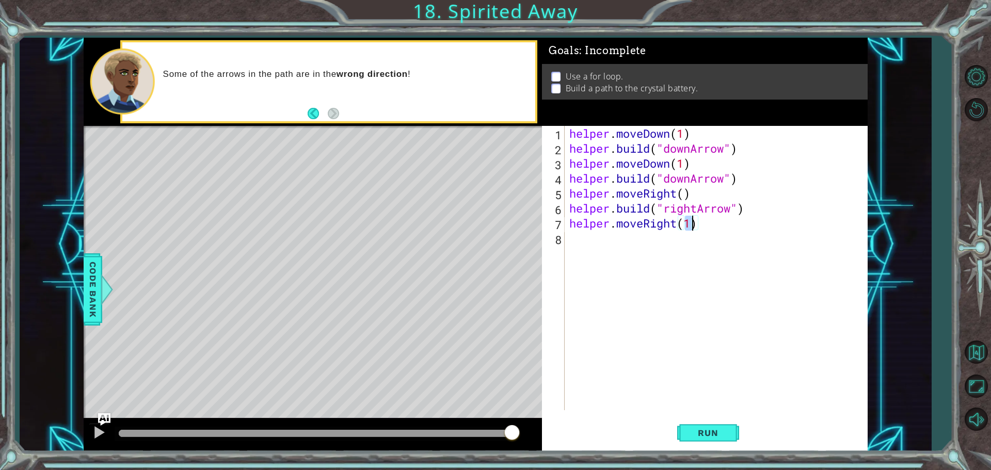
drag, startPoint x: 604, startPoint y: 267, endPoint x: 602, endPoint y: 254, distance: 13.6
drag, startPoint x: 602, startPoint y: 254, endPoint x: 703, endPoint y: 371, distance: 154.7
click at [703, 371] on div "helper . moveDown ( 1 ) helper . build ( "downArrow" ) helper . moveDown ( 1 ) …" at bounding box center [718, 283] width 302 height 314
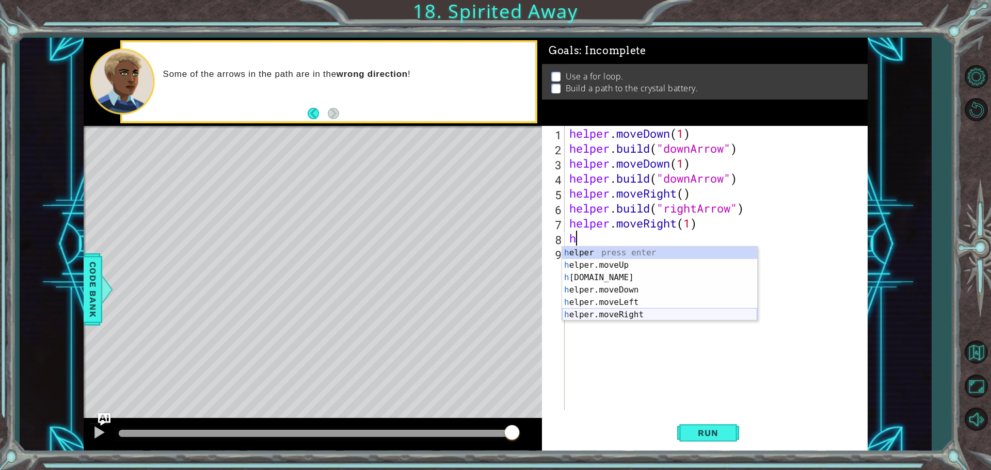
click at [630, 313] on div "h elper press enter h elper.moveUp press enter h elper.build press enter h elpe…" at bounding box center [659, 296] width 195 height 99
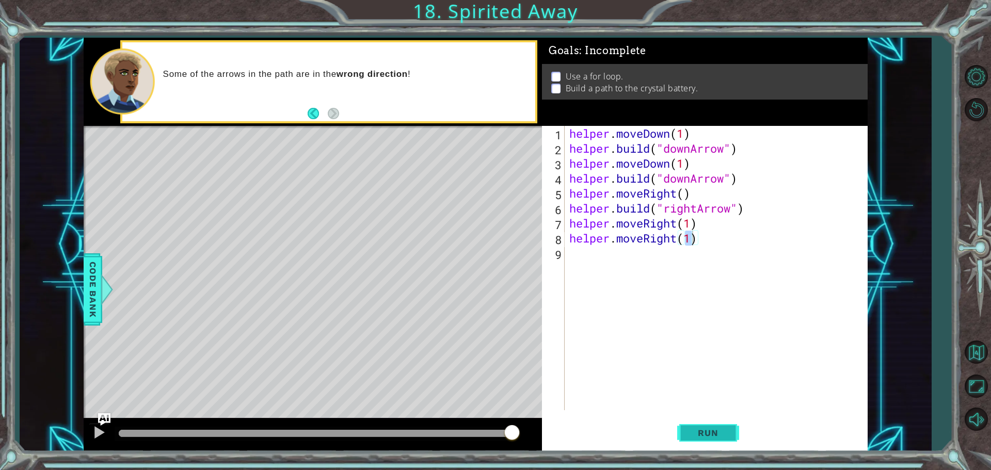
click at [720, 435] on span "Run" at bounding box center [707, 433] width 41 height 10
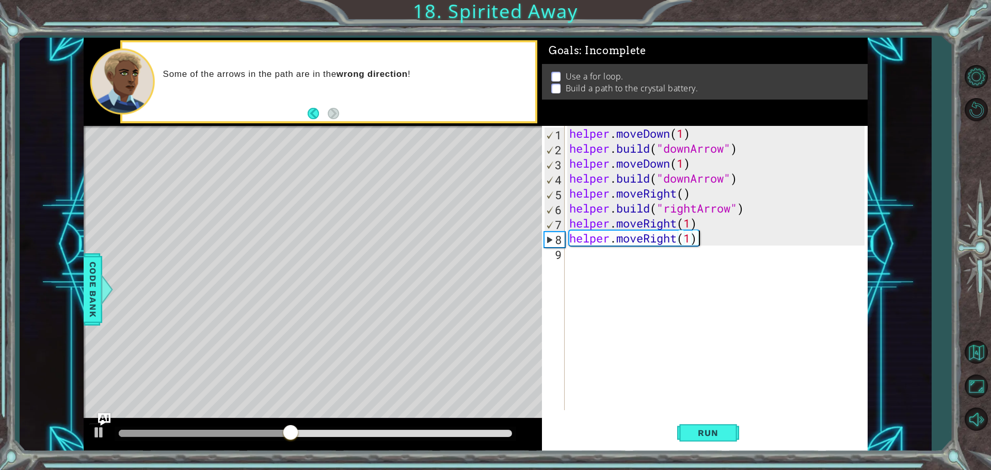
click at [712, 244] on div "helper . moveDown ( 1 ) helper . build ( "downArrow" ) helper . moveDown ( 1 ) …" at bounding box center [718, 283] width 302 height 314
click at [705, 240] on div "helper . moveDown ( 1 ) helper . build ( "downArrow" ) helper . moveDown ( 1 ) …" at bounding box center [718, 283] width 302 height 314
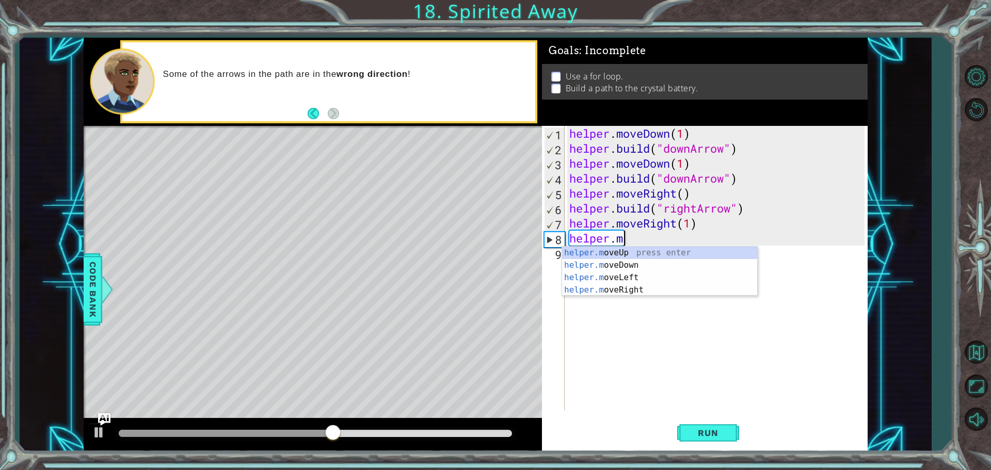
type textarea "h"
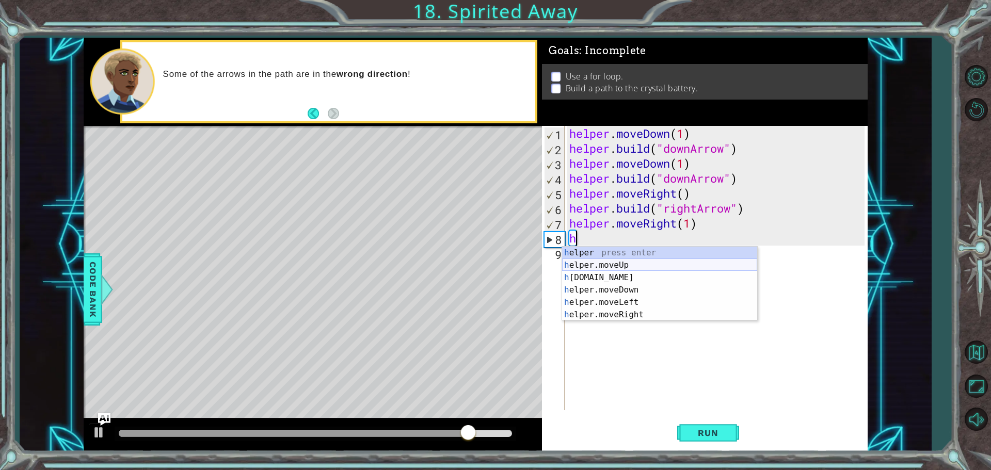
click at [614, 267] on div "h elper press enter h elper.moveUp press enter h elper.build press enter h elpe…" at bounding box center [659, 296] width 195 height 99
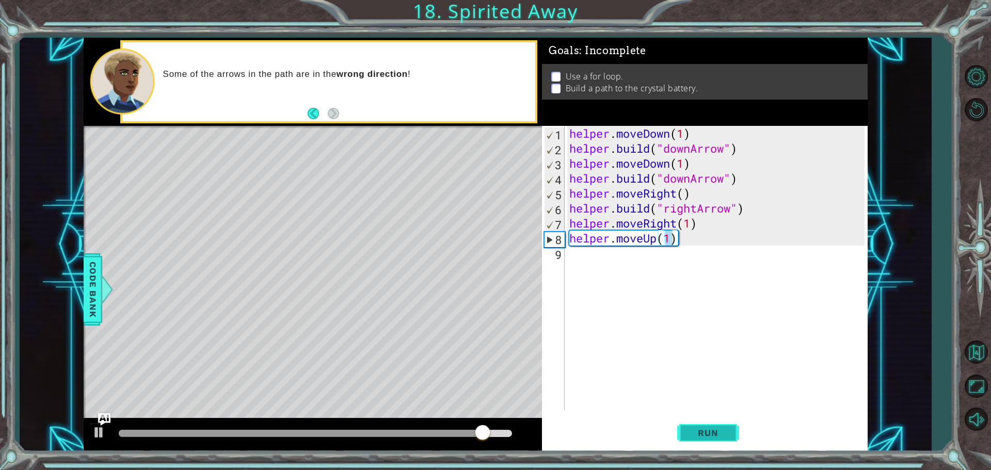
click at [720, 433] on span "Run" at bounding box center [707, 433] width 41 height 10
click at [684, 238] on div "helper . moveDown ( 1 ) helper . build ( "downArrow" ) helper . moveDown ( 1 ) …" at bounding box center [718, 283] width 302 height 314
drag, startPoint x: 700, startPoint y: 218, endPoint x: 700, endPoint y: 224, distance: 5.7
click at [700, 222] on div "helper . moveDown ( 1 ) helper . build ( "downArrow" ) helper . moveDown ( 1 ) …" at bounding box center [718, 283] width 302 height 314
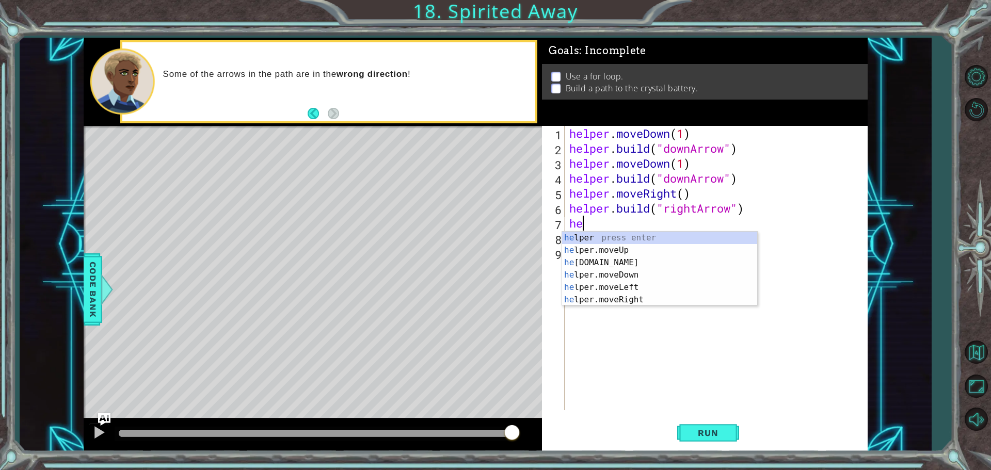
type textarea "h"
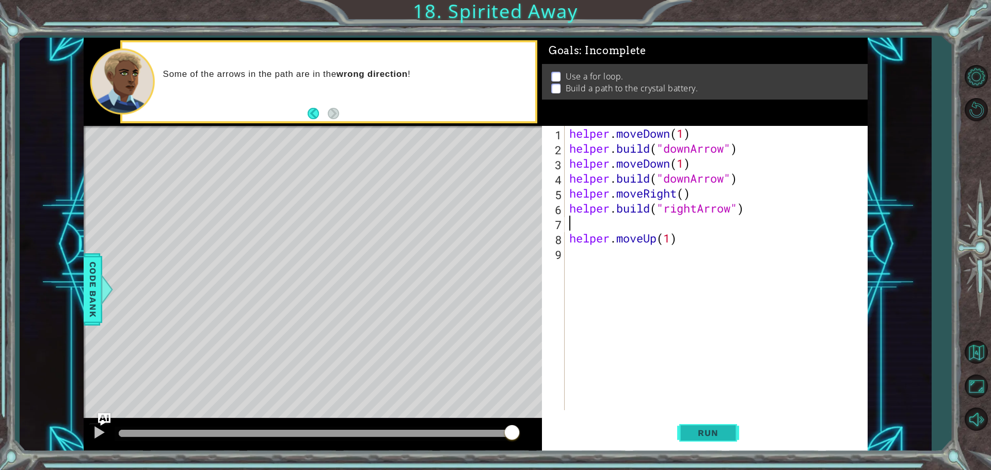
click at [713, 425] on button "Run" at bounding box center [708, 432] width 62 height 33
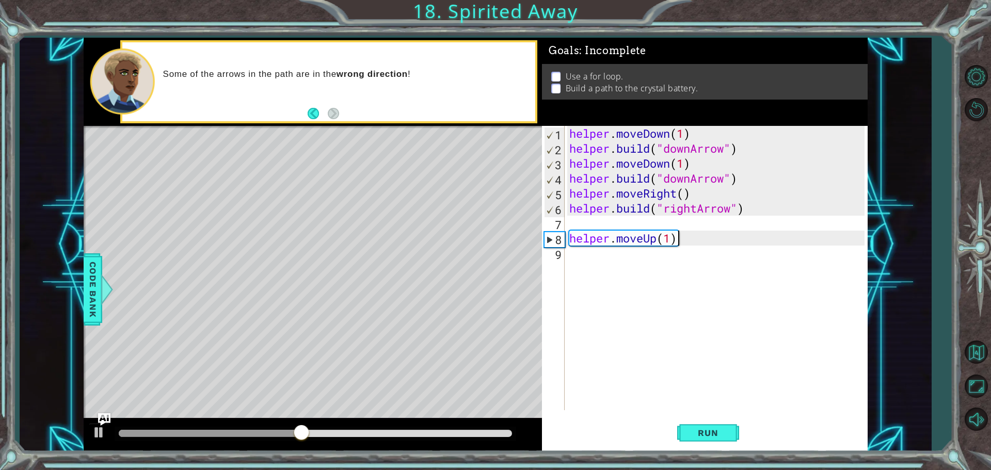
click at [718, 233] on div "helper . moveDown ( 1 ) helper . build ( "downArrow" ) helper . moveDown ( 1 ) …" at bounding box center [718, 283] width 302 height 314
type textarea "helper.moveUp(1)"
click at [717, 235] on div "helper . moveDown ( 1 ) helper . build ( "downArrow" ) helper . moveDown ( 1 ) …" at bounding box center [718, 283] width 302 height 314
click at [712, 246] on div "helper . moveDown ( 1 ) helper . build ( "downArrow" ) helper . moveDown ( 1 ) …" at bounding box center [718, 283] width 302 height 314
click at [716, 245] on div "helper . moveDown ( 1 ) helper . build ( "downArrow" ) helper . moveDown ( 1 ) …" at bounding box center [718, 283] width 302 height 314
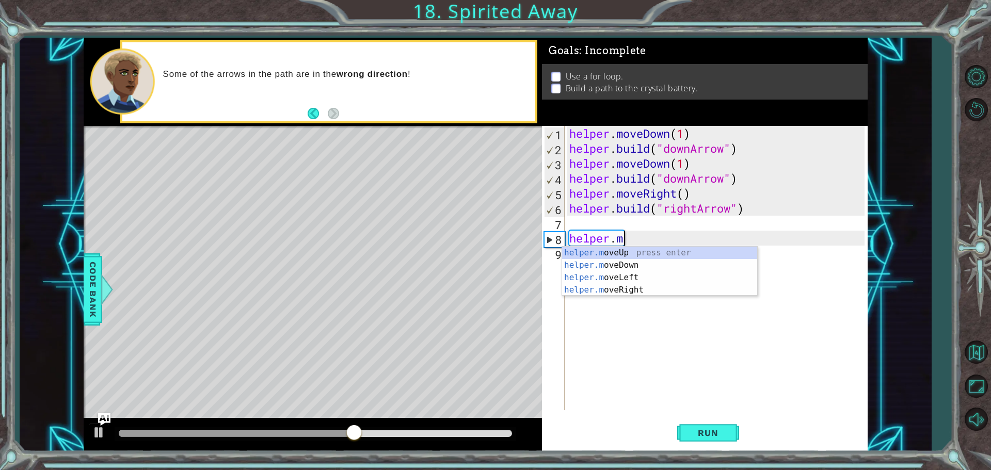
type textarea "h"
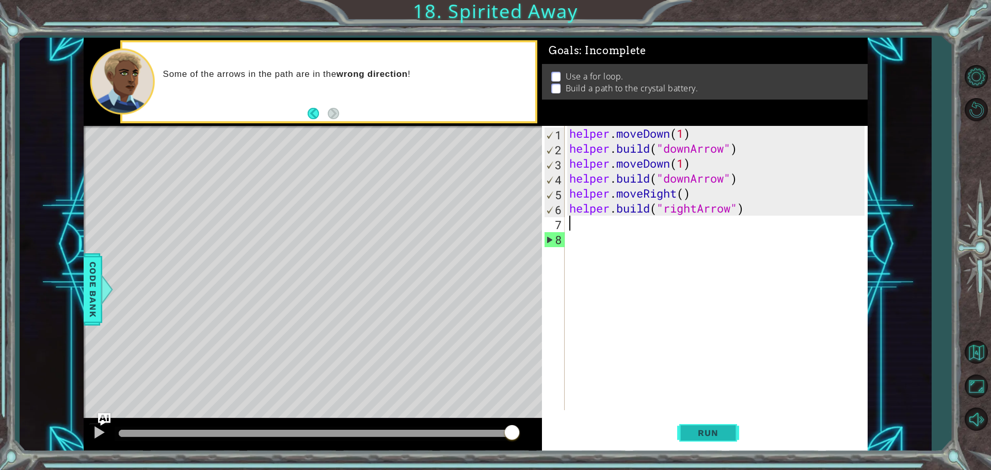
click at [699, 438] on span "Run" at bounding box center [707, 433] width 41 height 10
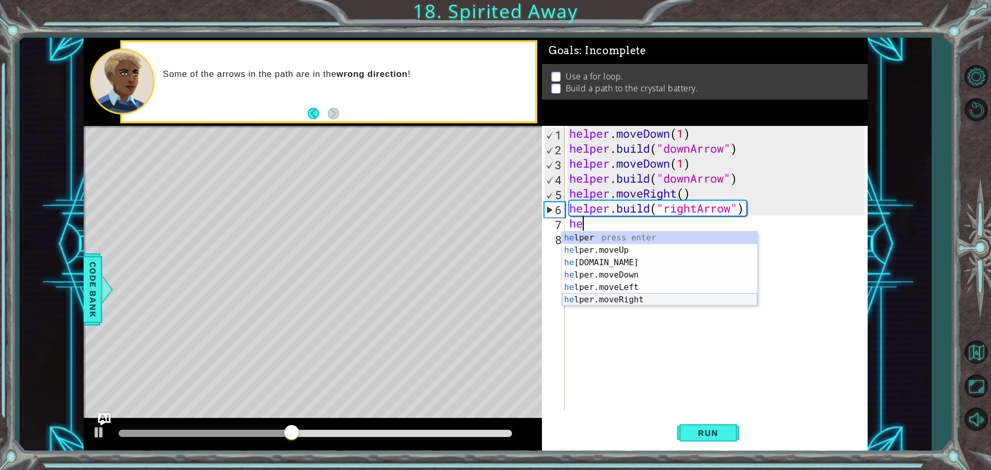
click at [643, 297] on div "he lper press enter he lper.moveUp press enter he lper.build press enter he lpe…" at bounding box center [659, 281] width 195 height 99
type textarea "helper.moveRight(1)"
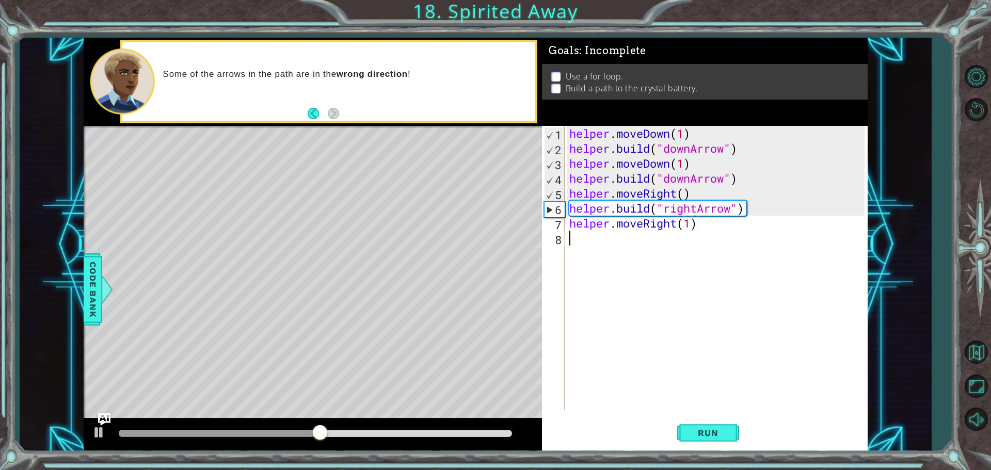
click at [599, 248] on div "helper . moveDown ( 1 ) helper . build ( "downArrow" ) helper . moveDown ( 1 ) …" at bounding box center [718, 283] width 302 height 314
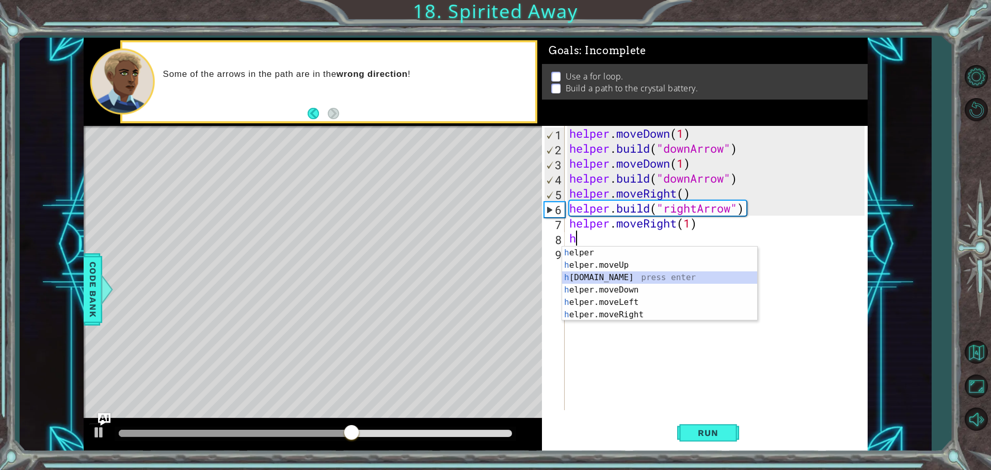
click at [644, 282] on div "h elper press enter h elper.moveUp press enter h elper.build press enter h elpe…" at bounding box center [659, 296] width 195 height 99
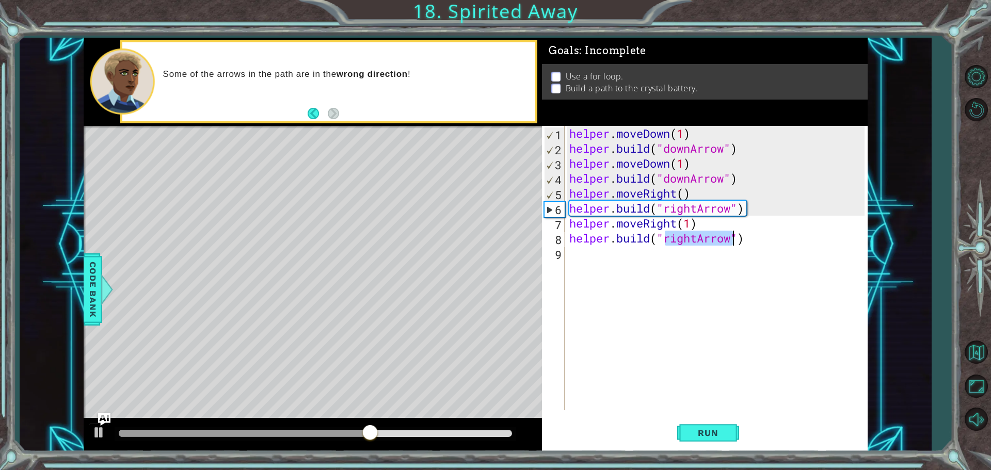
click at [697, 238] on div "helper . moveDown ( 1 ) helper . build ( "downArrow" ) helper . moveDown ( 1 ) …" at bounding box center [715, 268] width 297 height 284
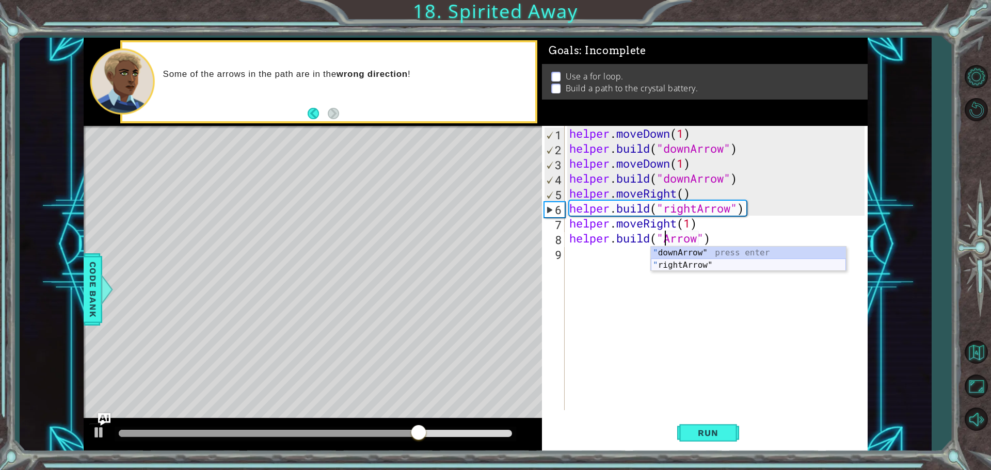
scroll to position [0, 5]
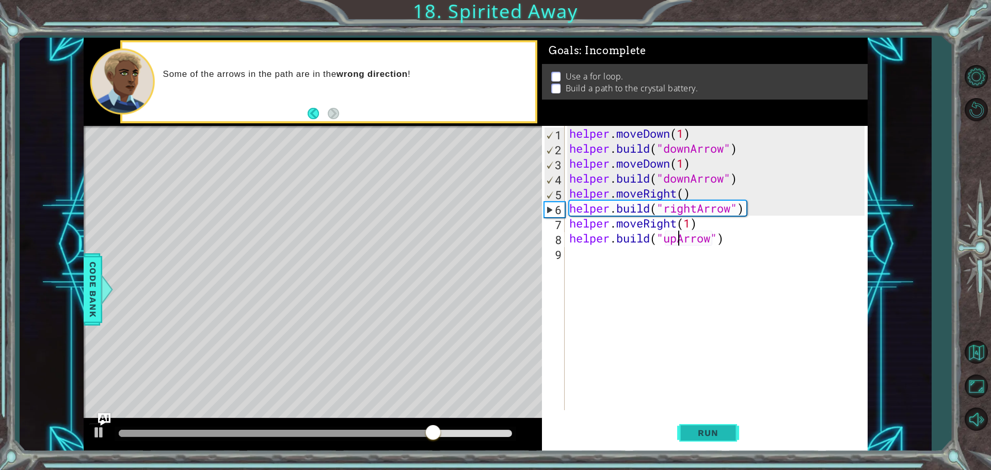
type textarea "helper.build("upArrow")"
click at [707, 430] on span "Run" at bounding box center [707, 433] width 41 height 10
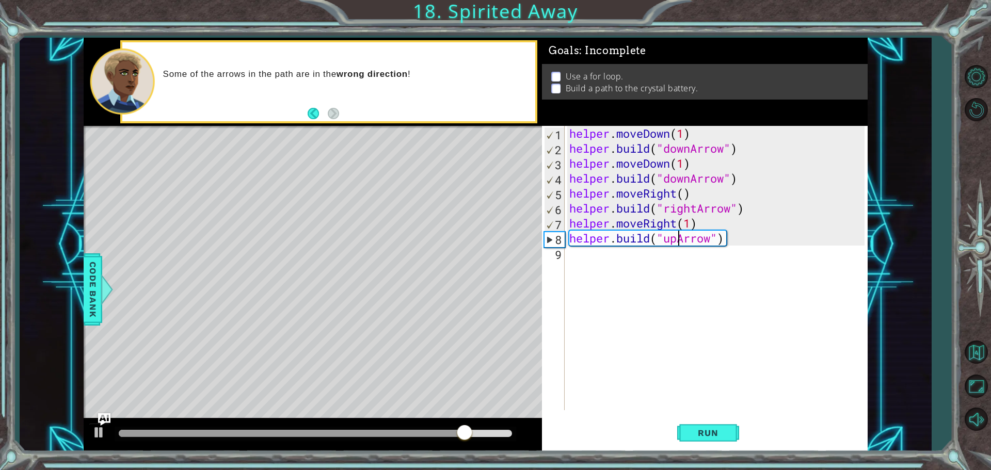
click at [620, 273] on div "helper . moveDown ( 1 ) helper . build ( "downArrow" ) helper . moveDown ( 1 ) …" at bounding box center [718, 283] width 302 height 314
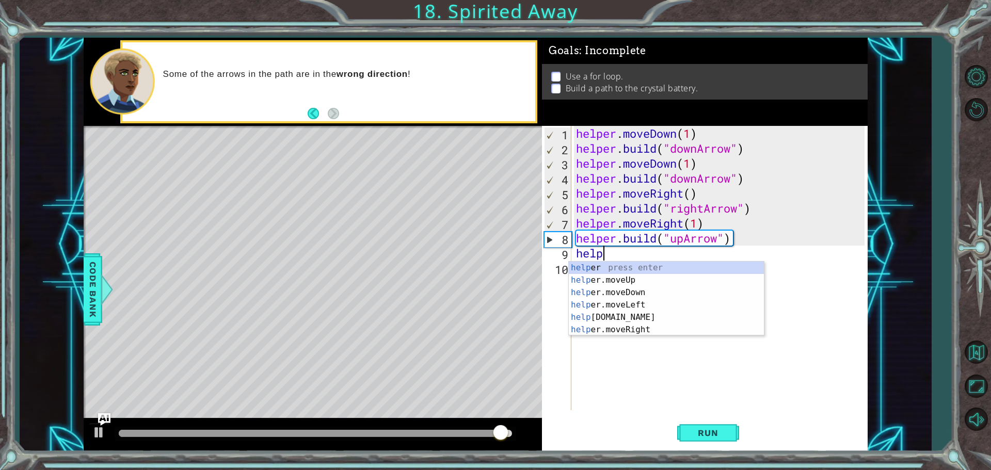
scroll to position [0, 1]
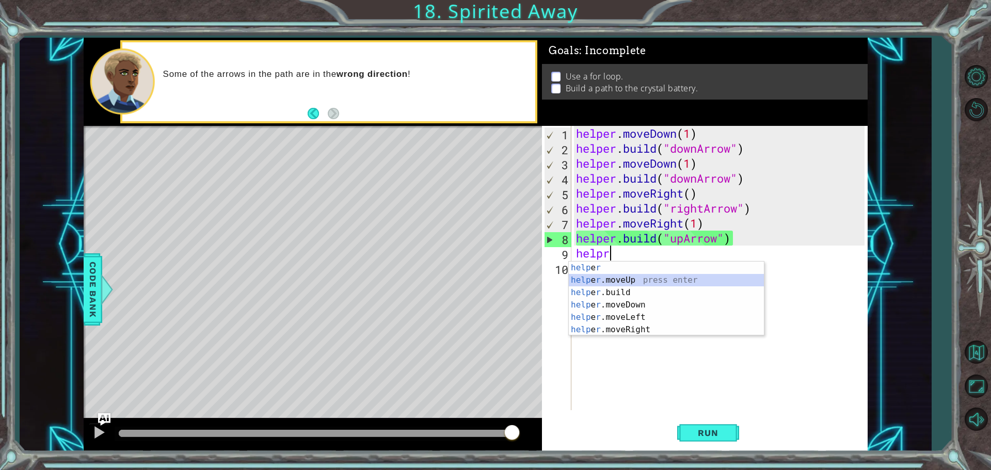
click at [628, 279] on div "help e r press enter help e r .moveUp press enter help e r .build press enter h…" at bounding box center [666, 311] width 195 height 99
type textarea "helper.moveUp(1)"
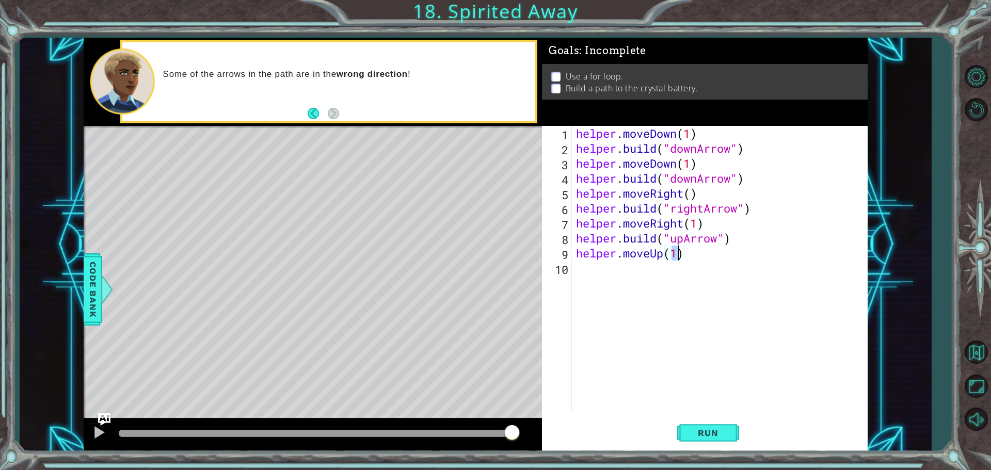
click at [589, 278] on div "helper . moveDown ( 1 ) helper . build ( "downArrow" ) helper . moveDown ( 1 ) …" at bounding box center [722, 283] width 296 height 314
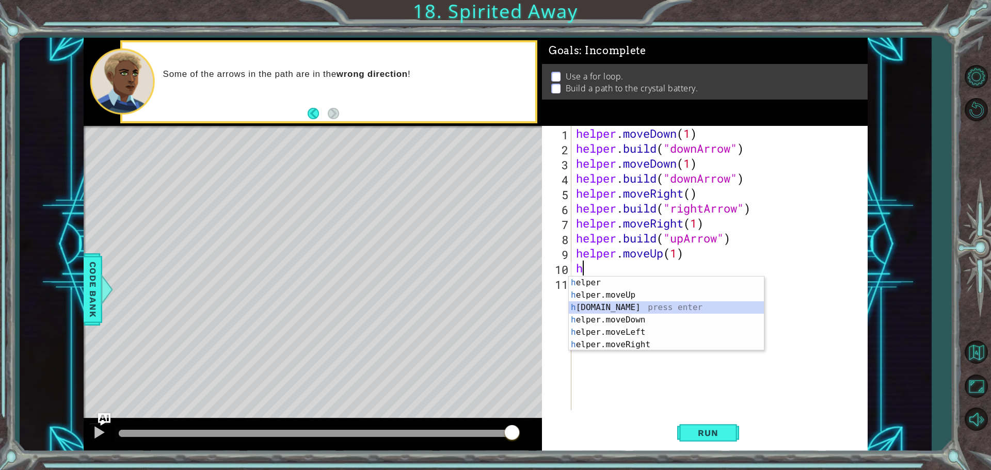
click at [620, 309] on div "h elper press enter h elper.moveUp press enter h elper.build press enter h elpe…" at bounding box center [666, 326] width 195 height 99
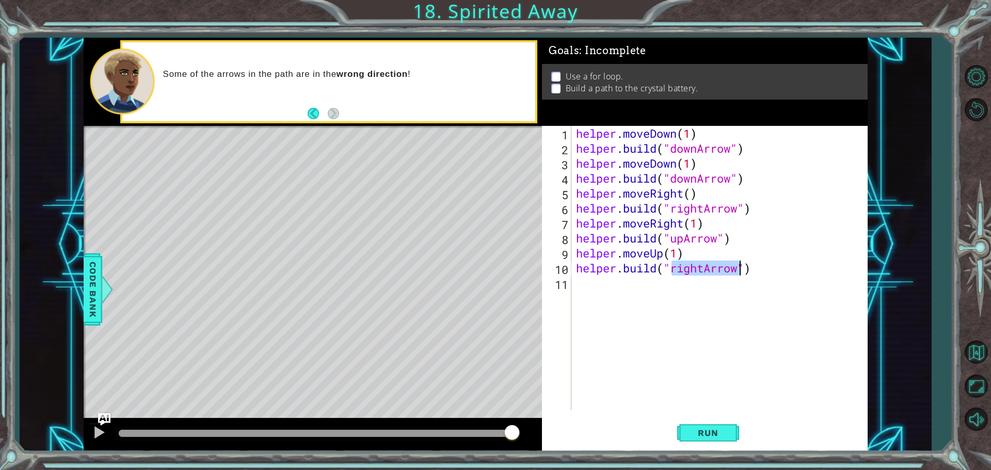
click at [703, 264] on div "helper . moveDown ( 1 ) helper . build ( "downArrow" ) helper . moveDown ( 1 ) …" at bounding box center [719, 268] width 290 height 284
type textarea "helper.build("upArrow")"
click at [718, 442] on button "Run" at bounding box center [708, 432] width 62 height 33
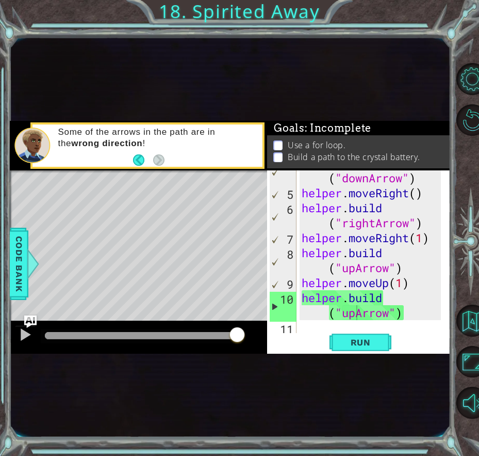
drag, startPoint x: -29, startPoint y: 105, endPoint x: 41, endPoint y: 155, distance: 85.5
click at [0, 151] on html "1 ההההההההההההההההההההההההההההההההההההההההההההההההההההההההההההההההההההההההההההה…" at bounding box center [239, 228] width 479 height 456
click at [42, 155] on div at bounding box center [32, 145] width 36 height 36
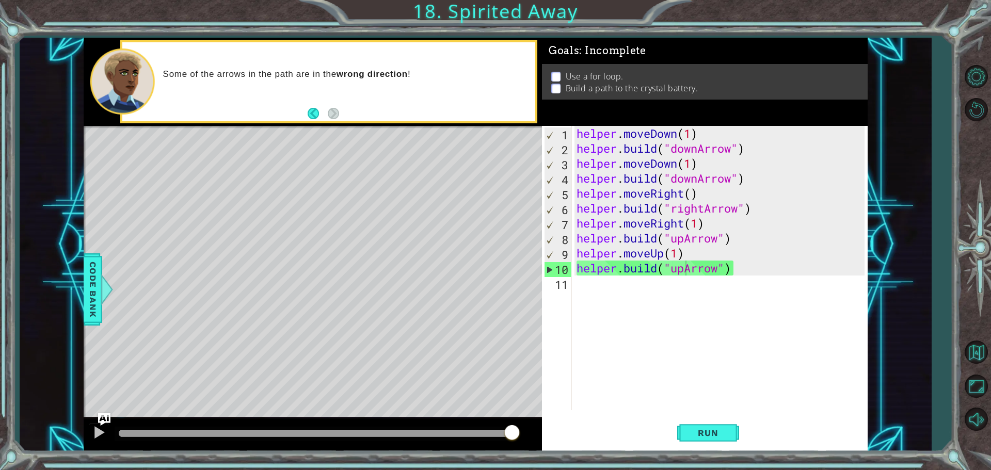
scroll to position [0, 0]
click at [678, 290] on div "helper . moveDown ( 1 ) helper . build ( "downArrow" ) helper . moveDown ( 1 ) …" at bounding box center [721, 283] width 295 height 314
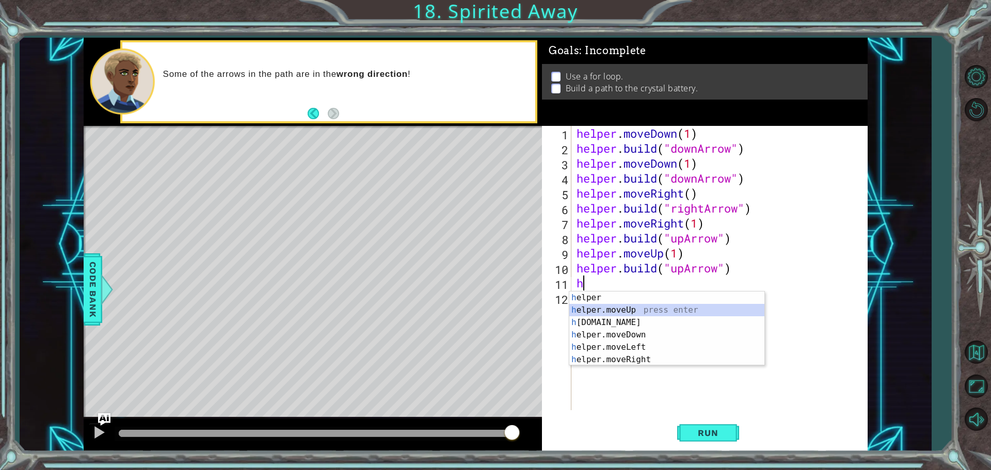
click at [641, 313] on div "h elper press enter h elper.moveUp press enter h elper.build press enter h elpe…" at bounding box center [666, 341] width 195 height 99
type textarea "helper.moveUp(1)"
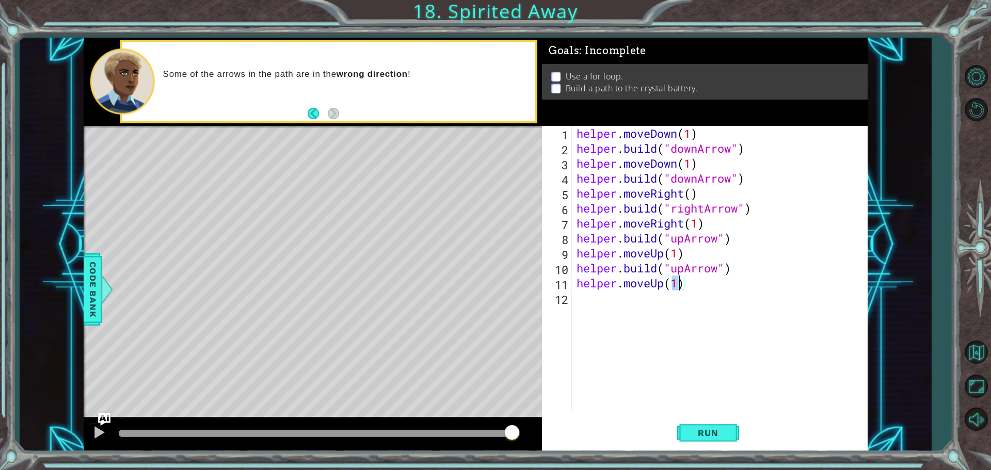
click at [668, 307] on div "helper . moveDown ( 1 ) helper . build ( "downArrow" ) helper . moveDown ( 1 ) …" at bounding box center [721, 283] width 295 height 314
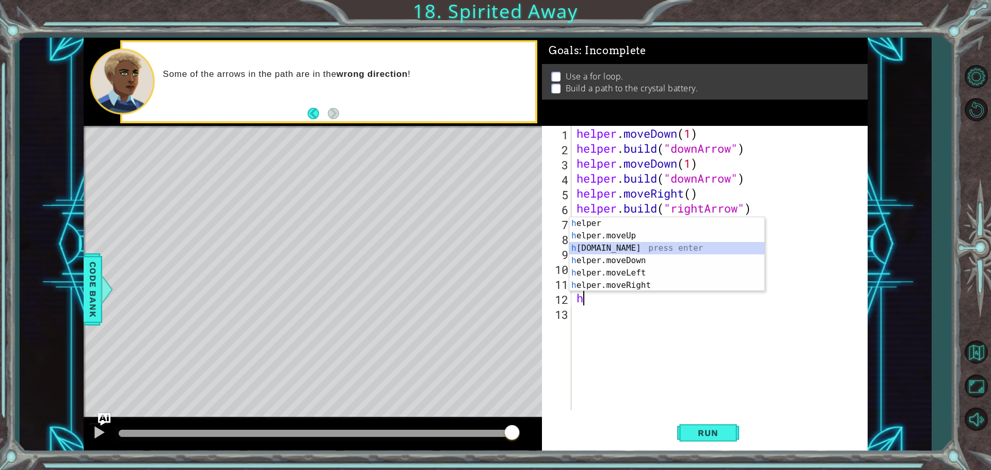
click at [631, 249] on div "h elper press enter h elper.moveUp press enter h elper.build press enter h elpe…" at bounding box center [666, 266] width 195 height 99
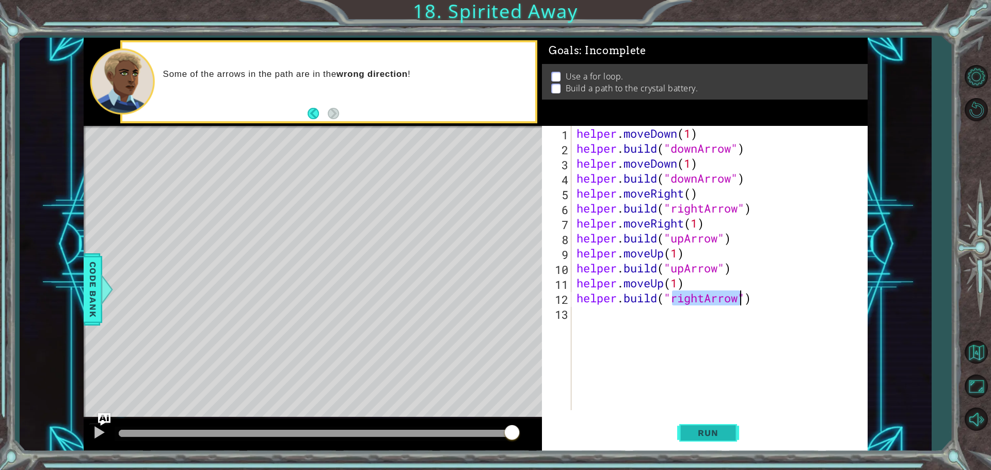
type textarea "helper.build("rightArrow")"
click at [689, 439] on button "Run" at bounding box center [708, 432] width 62 height 33
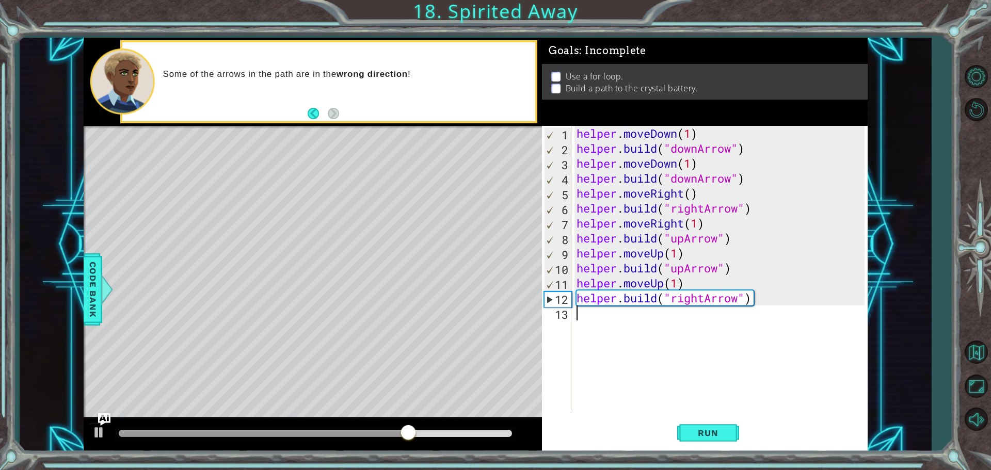
click at [682, 329] on div "helper . moveDown ( 1 ) helper . build ( "downArrow" ) helper . moveDown ( 1 ) …" at bounding box center [721, 283] width 295 height 314
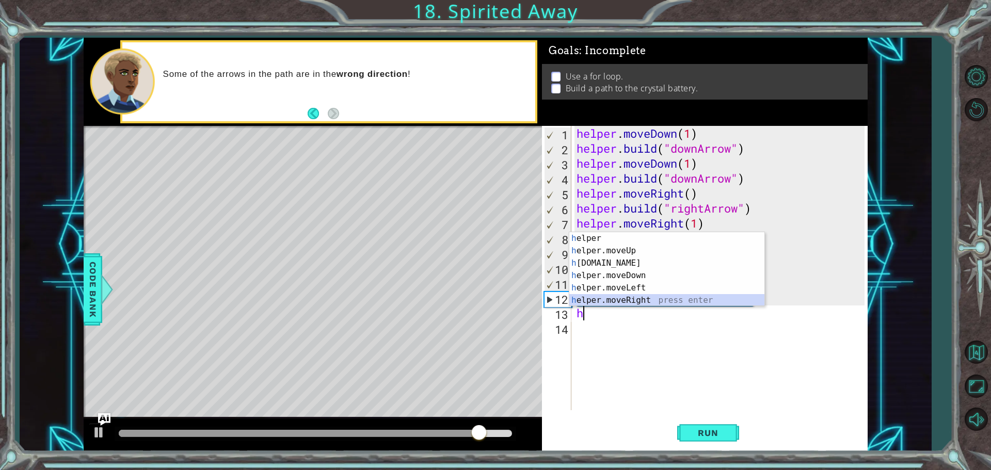
click at [638, 300] on div "h elper press enter h elper.moveUp press enter h elper.build press enter h elpe…" at bounding box center [666, 281] width 195 height 99
type textarea "helper.moveRight(1)"
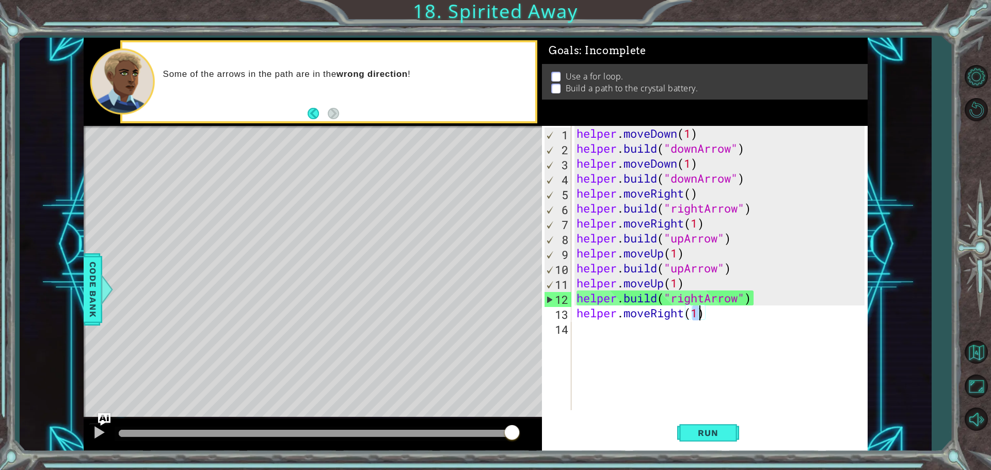
click at [607, 333] on div "helper . moveDown ( 1 ) helper . build ( "downArrow" ) helper . moveDown ( 1 ) …" at bounding box center [721, 283] width 295 height 314
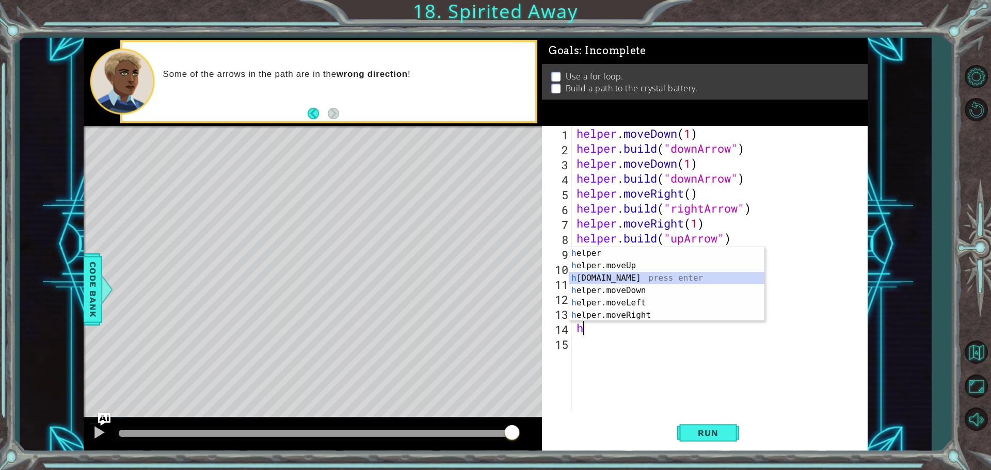
click at [634, 279] on div "h elper press enter h elper.moveUp press enter h elper.build press enter h elpe…" at bounding box center [666, 296] width 195 height 99
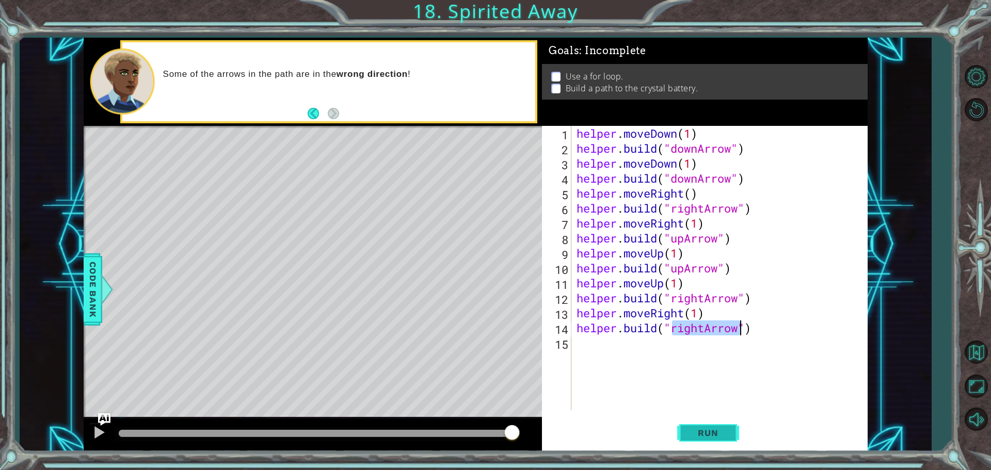
type textarea "helper.build("rightArrow")"
click at [722, 437] on span "Run" at bounding box center [707, 433] width 41 height 10
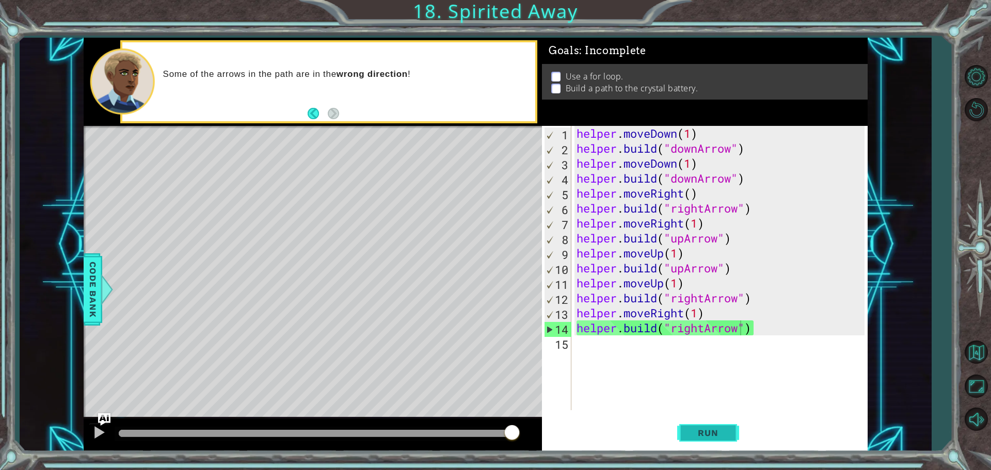
click at [719, 424] on button "Run" at bounding box center [708, 432] width 62 height 33
click at [624, 345] on div "helper . moveDown ( 1 ) helper . build ( "downArrow" ) helper . moveDown ( 1 ) …" at bounding box center [721, 283] width 295 height 314
click at [97, 279] on span "Code Bank" at bounding box center [93, 289] width 17 height 63
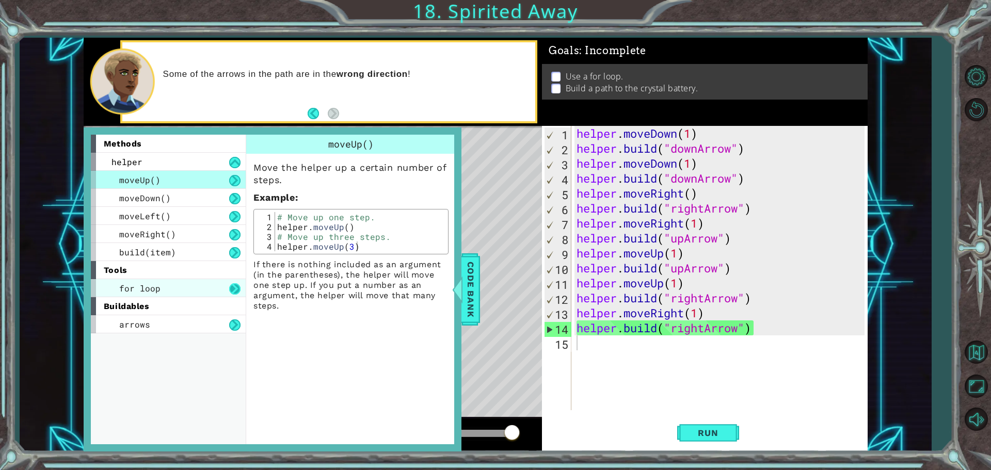
click at [232, 288] on button at bounding box center [234, 288] width 11 height 11
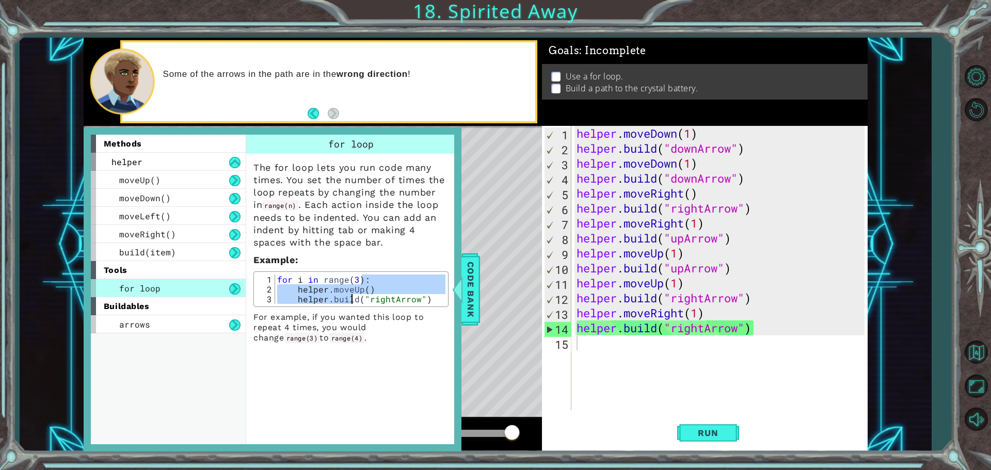
click at [349, 301] on div "for i in range ( 3 ) : helper . moveUp ( ) helper . build ( "rightArrow" )" at bounding box center [360, 298] width 170 height 49
click at [425, 265] on p "Example :" at bounding box center [350, 260] width 195 height 12
drag, startPoint x: 438, startPoint y: 255, endPoint x: 428, endPoint y: 267, distance: 15.7
click at [435, 260] on p "Example :" at bounding box center [350, 260] width 195 height 12
click at [412, 286] on div "for i in range ( 3 ) : helper . moveUp ( ) helper . build ( "rightArrow" )" at bounding box center [360, 288] width 170 height 29
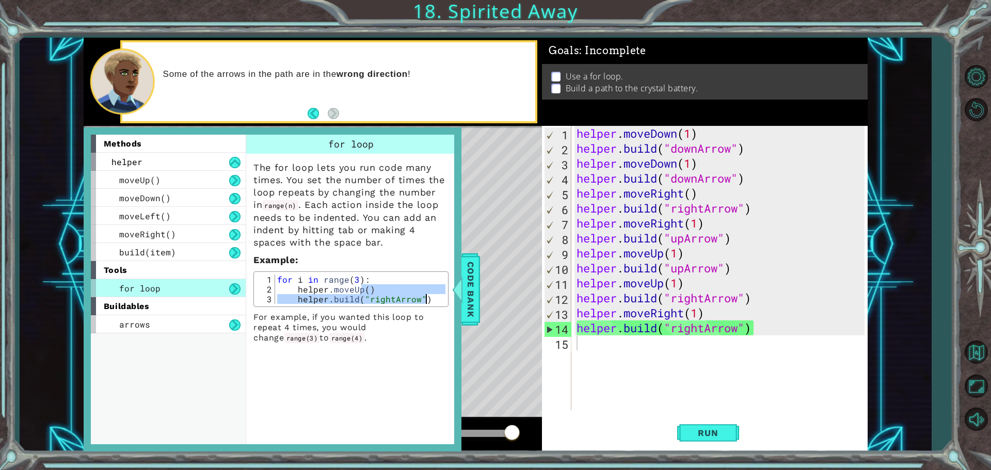
drag, startPoint x: 412, startPoint y: 286, endPoint x: 356, endPoint y: 310, distance: 61.7
click at [354, 314] on div "The for loop lets you run code many times. You set the number of times the loop…" at bounding box center [350, 248] width 209 height 189
type textarea "helper.moveUp() helper.build("rightArrow")"
drag, startPoint x: 490, startPoint y: 292, endPoint x: 490, endPoint y: 298, distance: 5.7
click at [490, 297] on div "Level Map" at bounding box center [322, 278] width 477 height 304
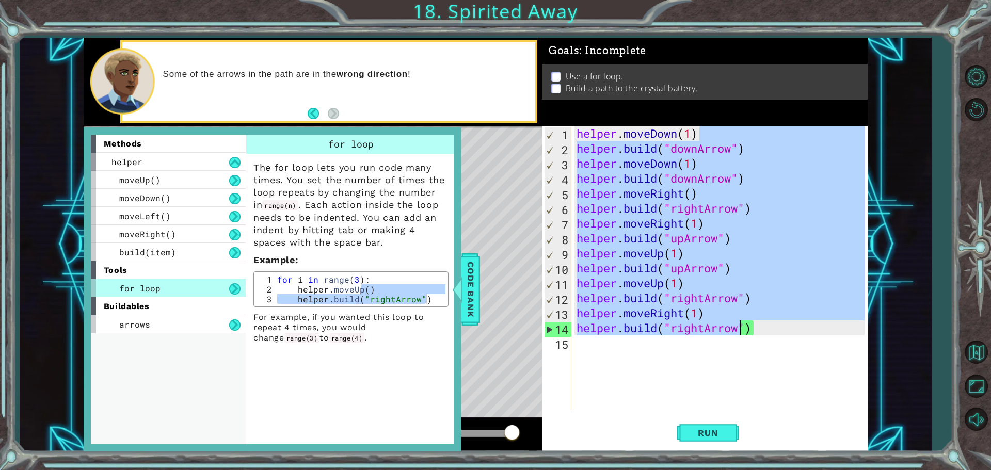
drag, startPoint x: 707, startPoint y: 134, endPoint x: 741, endPoint y: 333, distance: 202.1
click at [741, 333] on div "helper . moveDown ( 1 ) helper . build ( "downArrow" ) helper . moveDown ( 1 ) …" at bounding box center [721, 283] width 295 height 314
drag, startPoint x: 576, startPoint y: 135, endPoint x: 752, endPoint y: 330, distance: 263.0
click at [752, 330] on div "helper . moveDown ( 1 ) helper . build ( "downArrow" ) helper . moveDown ( 1 ) …" at bounding box center [721, 283] width 295 height 314
type textarea "helper.moveRight(1) helper.build("rightArrow")"
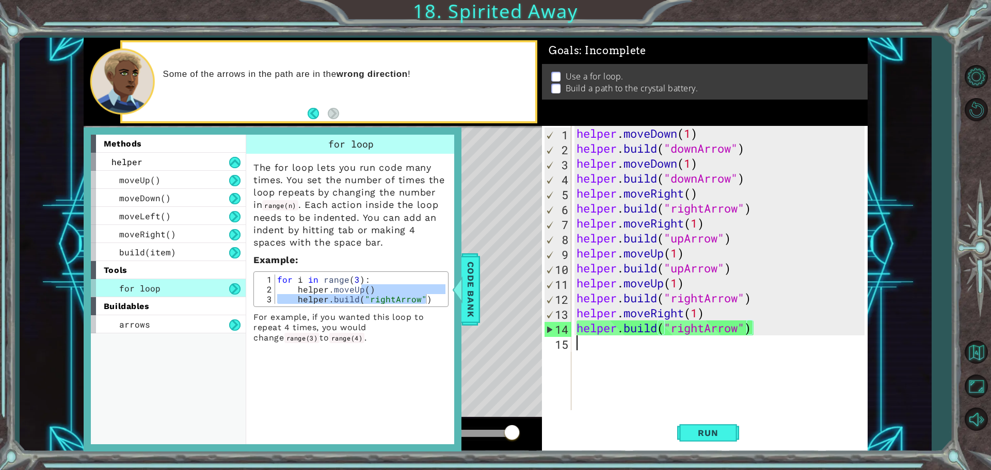
click at [798, 358] on div "helper . moveDown ( 1 ) helper . build ( "downArrow" ) helper . moveDown ( 1 ) …" at bounding box center [721, 283] width 295 height 314
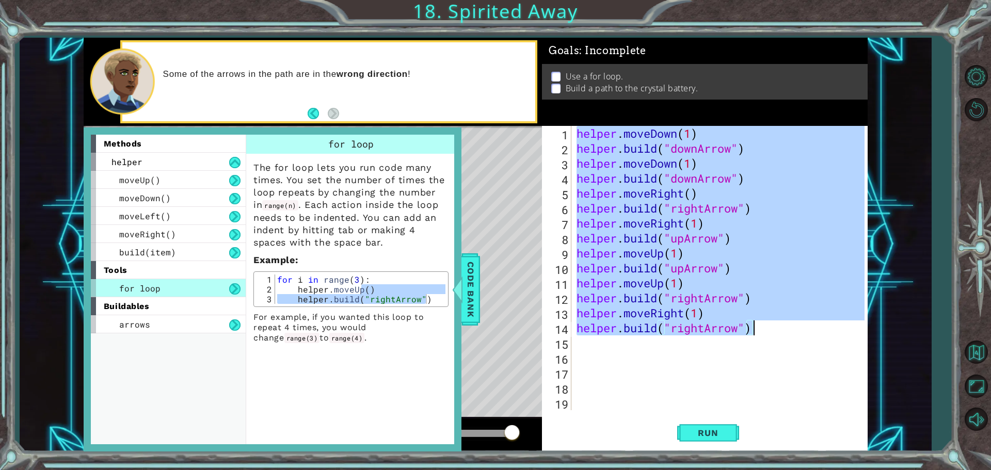
drag, startPoint x: 578, startPoint y: 133, endPoint x: 752, endPoint y: 325, distance: 259.0
click at [756, 327] on div "helper . moveDown ( 1 ) helper . build ( "downArrow" ) helper . moveDown ( 1 ) …" at bounding box center [721, 283] width 295 height 314
type textarea "helper.build("rightArrow")"
type textarea "helper.moveDown(1)"
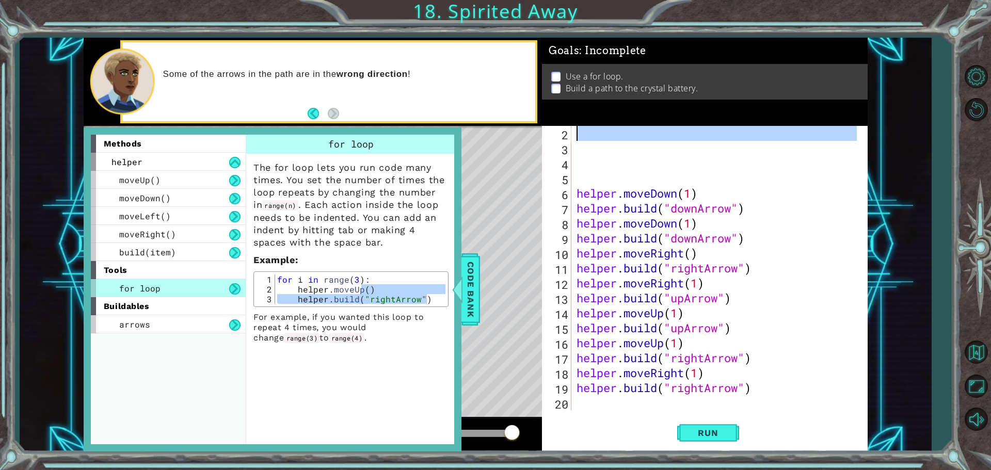
drag, startPoint x: 570, startPoint y: 128, endPoint x: 569, endPoint y: 134, distance: 5.7
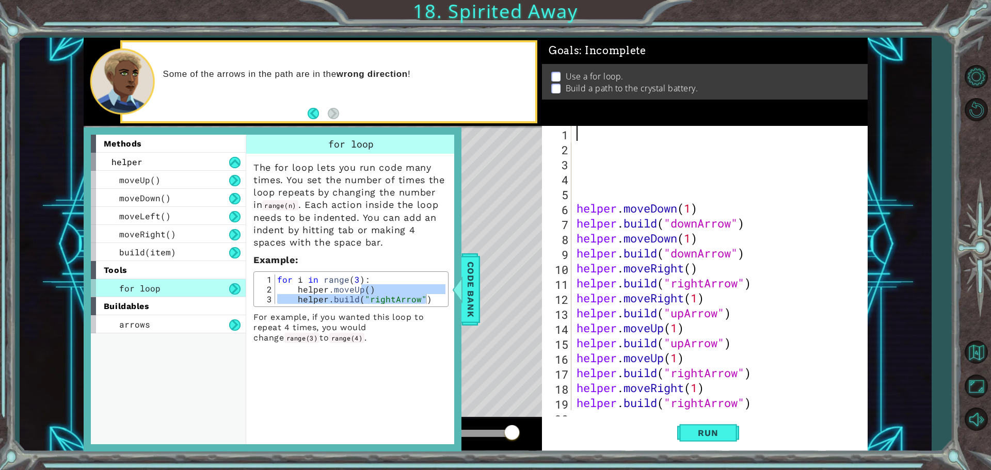
click at [580, 136] on div "helper . moveDown ( 1 ) helper . build ( "downArrow" ) helper . moveDown ( 1 ) …" at bounding box center [717, 283] width 287 height 314
type textarea "for i in range (3)"
click at [609, 152] on div "for i in range ( 3 ) helper . moveDown ( 1 ) helper . build ( "downArrow" ) hel…" at bounding box center [717, 283] width 287 height 314
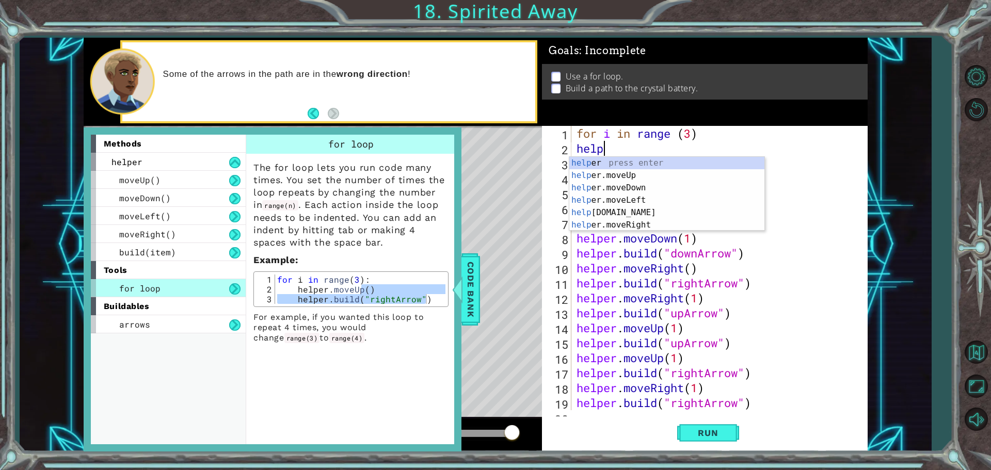
scroll to position [0, 1]
click at [650, 170] on div "helper press enter helper .moveUp press enter helper .moveDown press enter help…" at bounding box center [666, 206] width 195 height 99
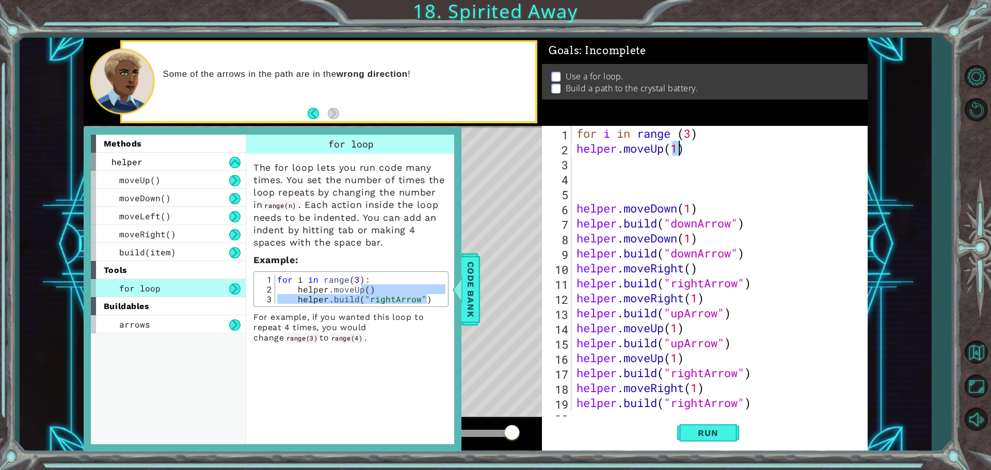
type textarea "helper.moveUp()"
click at [611, 170] on div "for i in range ( 3 ) helper . moveUp ( ) helper . moveDown ( 1 ) helper . build…" at bounding box center [717, 283] width 287 height 314
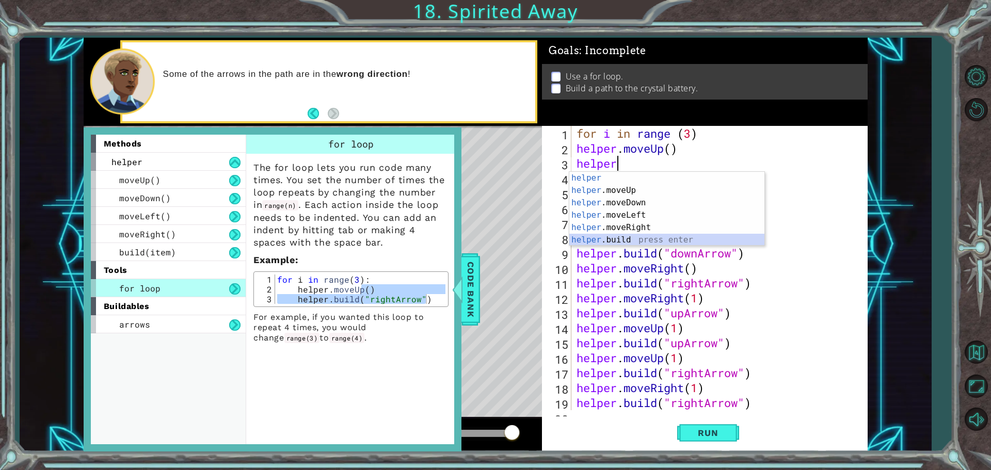
click at [638, 238] on div "helper press enter helper .moveUp press enter helper .moveDown press enter help…" at bounding box center [666, 221] width 195 height 99
type textarea "helper.build("rightArrow")"
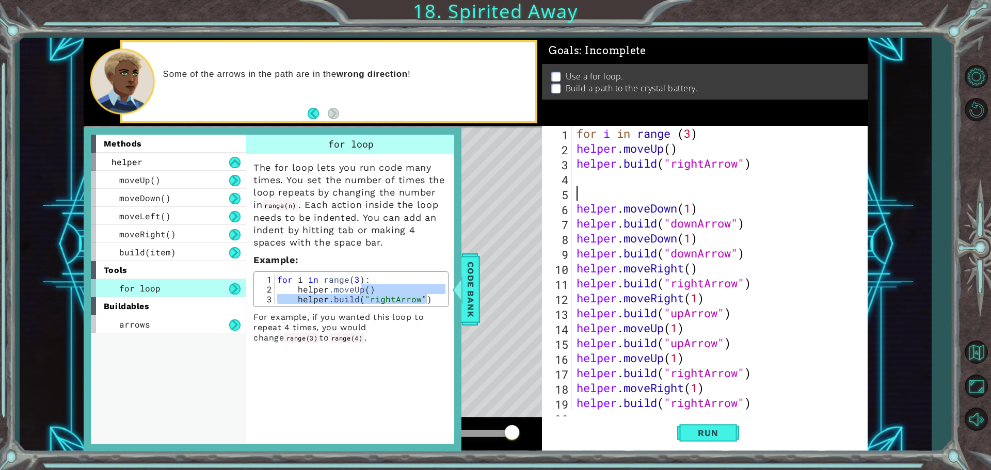
click at [609, 200] on div "for i in range ( 3 ) helper . moveUp ( ) helper . build ( "rightArrow" ) helper…" at bounding box center [717, 283] width 287 height 314
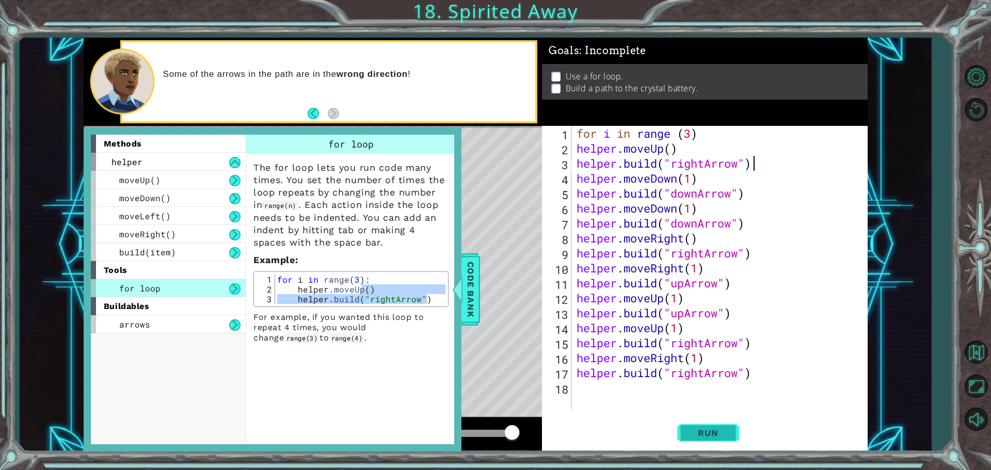
click at [710, 440] on button "Run" at bounding box center [708, 432] width 62 height 33
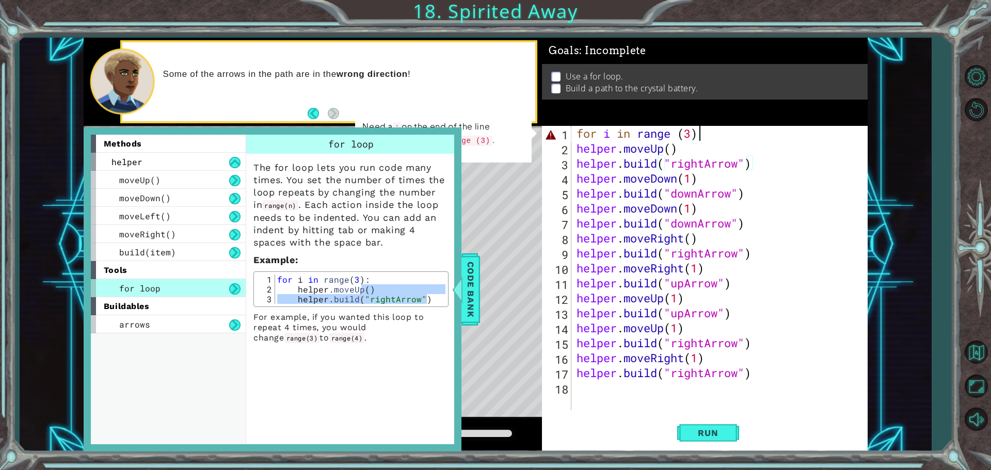
click at [703, 136] on div "for i in range ( 3 ) helper . moveUp ( ) helper . build ( "rightArrow" ) helper…" at bounding box center [721, 283] width 295 height 314
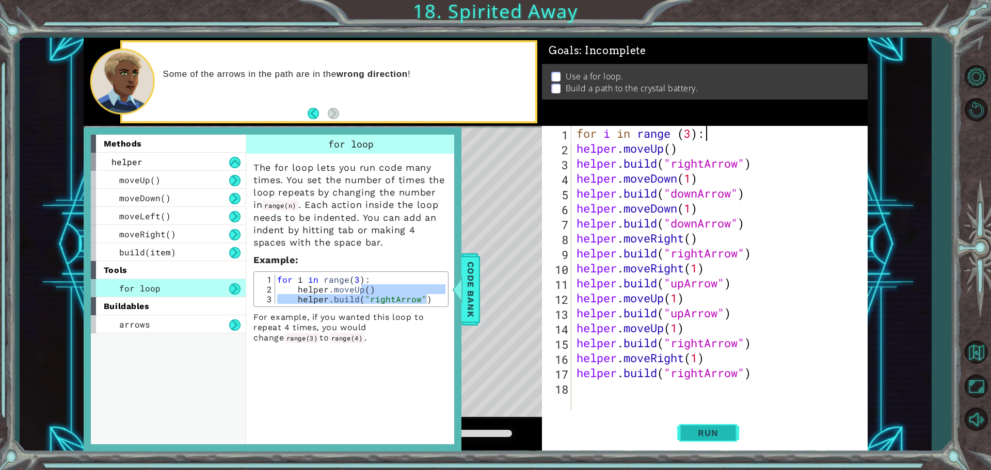
click at [709, 428] on span "Run" at bounding box center [707, 433] width 41 height 10
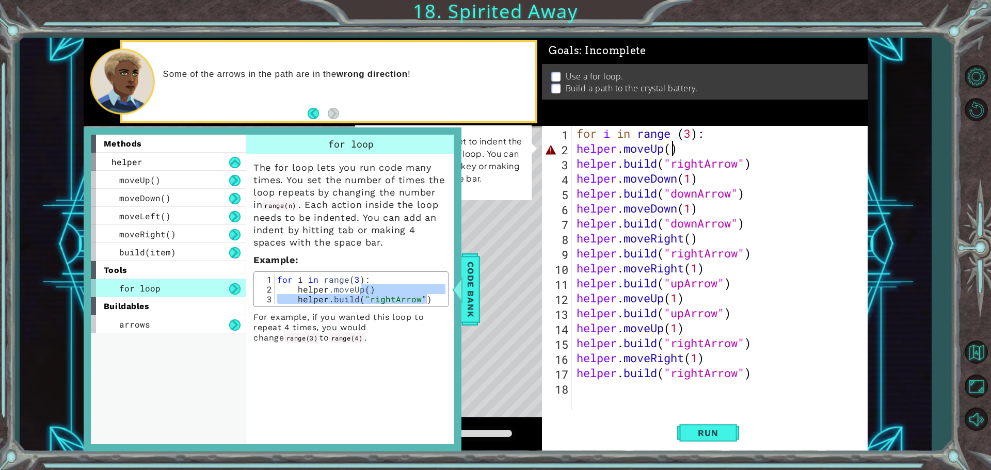
click at [672, 152] on div "for i in range ( 3 ) : helper . moveUp ( ) helper . build ( "rightArrow" ) help…" at bounding box center [721, 283] width 295 height 314
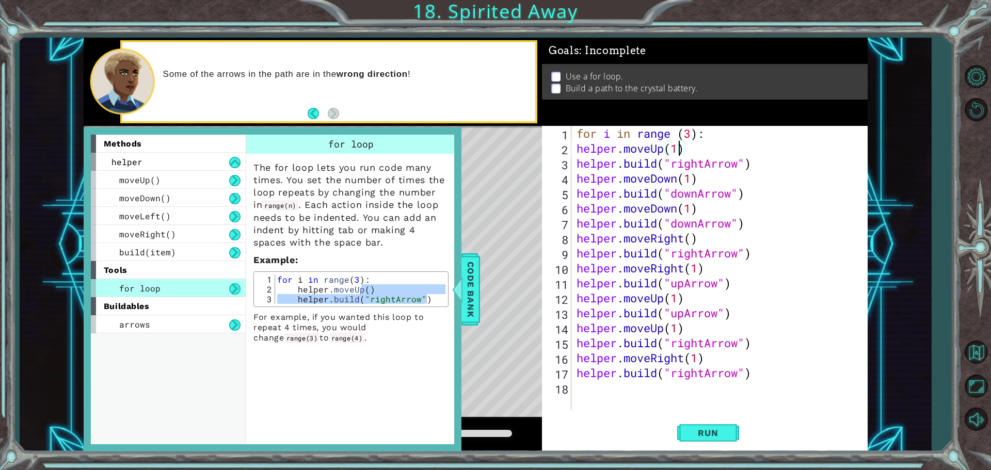
scroll to position [0, 0]
drag, startPoint x: 707, startPoint y: 394, endPoint x: 713, endPoint y: 403, distance: 10.6
drag, startPoint x: 713, startPoint y: 403, endPoint x: 715, endPoint y: 433, distance: 30.0
click at [715, 433] on span "Run" at bounding box center [707, 433] width 41 height 10
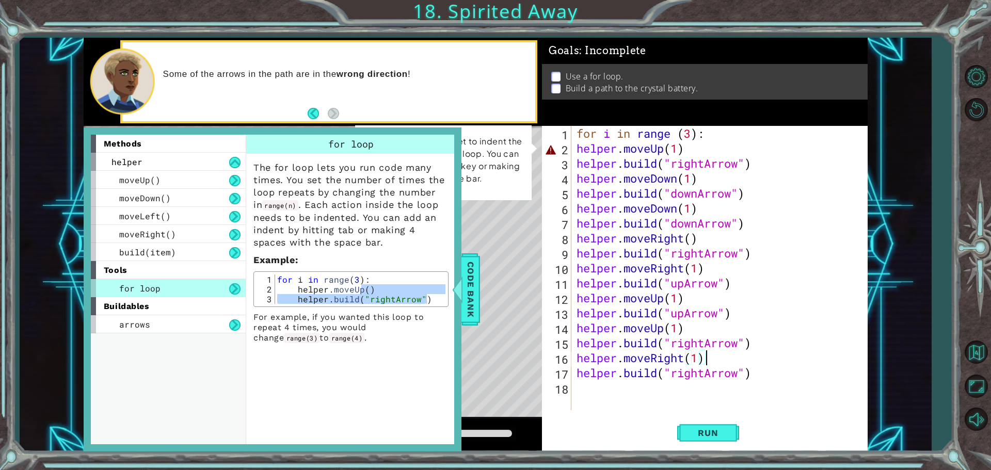
click at [717, 152] on div "for i in range ( 3 ) : helper . moveUp ( 1 ) helper . build ( "rightArrow" ) he…" at bounding box center [721, 283] width 295 height 314
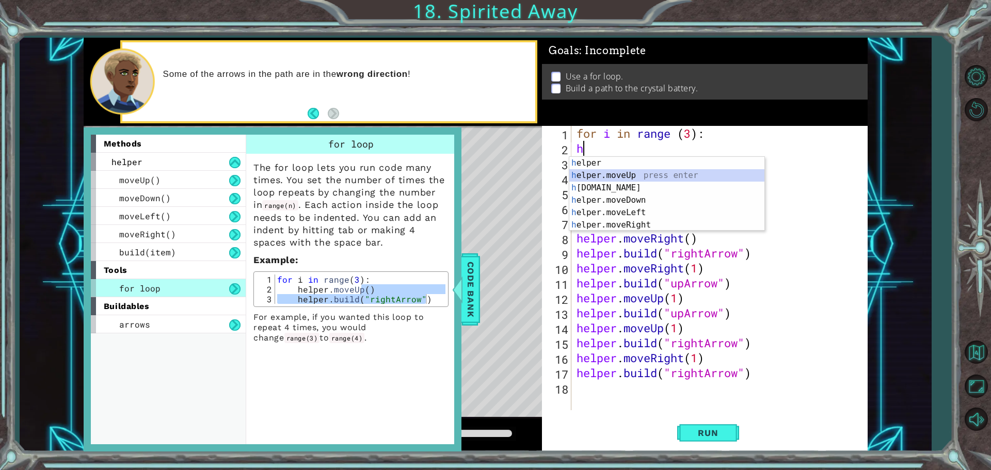
click at [616, 174] on div "h elper press enter h elper.moveUp press enter h elper.build press enter h elpe…" at bounding box center [666, 206] width 195 height 99
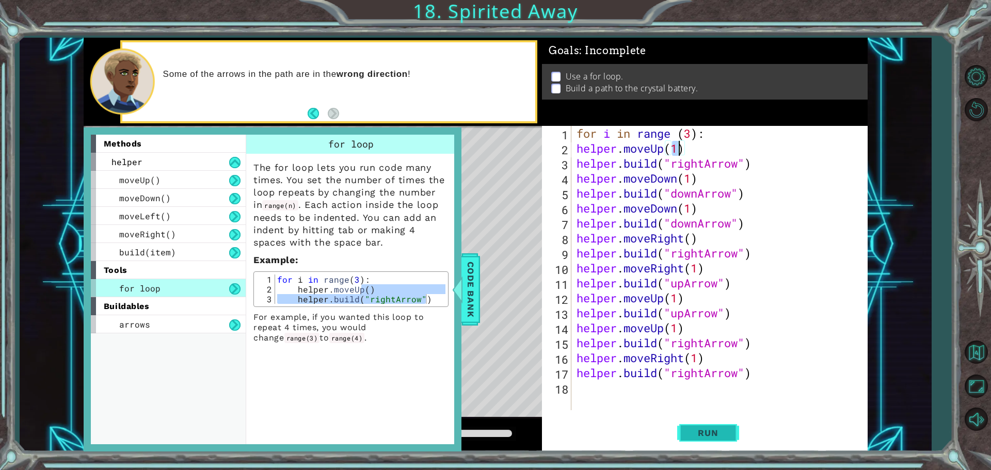
click at [716, 438] on button "Run" at bounding box center [708, 432] width 62 height 33
type textarea "helper.moveUp(3)"
click at [719, 440] on button "Run" at bounding box center [708, 432] width 62 height 33
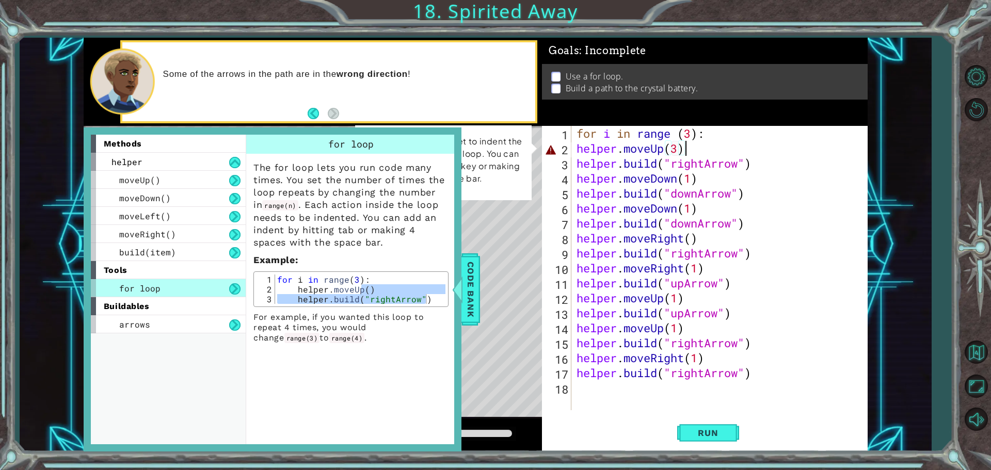
click at [696, 154] on div "for i in range ( 3 ) : helper . moveUp ( 3 ) helper . build ( "rightArrow" ) he…" at bounding box center [721, 283] width 295 height 314
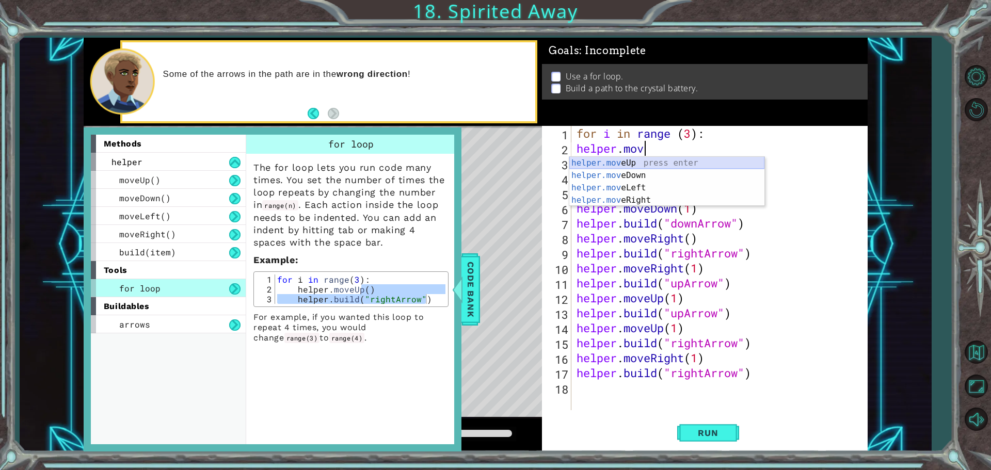
click at [683, 166] on div "helper.mov eUp press enter helper.mov eDown press enter helper.mov eLeft press …" at bounding box center [666, 194] width 195 height 74
type textarea "helper.moveUp(1)"
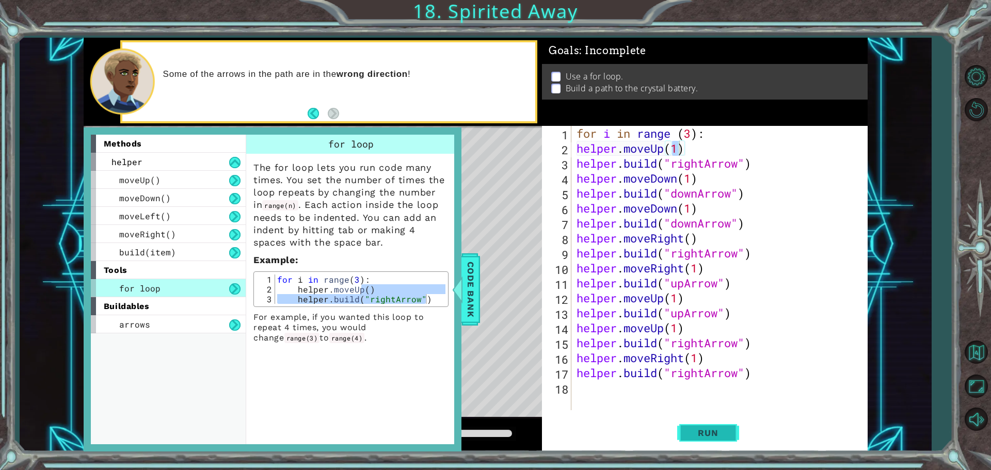
click at [682, 430] on button "Run" at bounding box center [708, 432] width 62 height 33
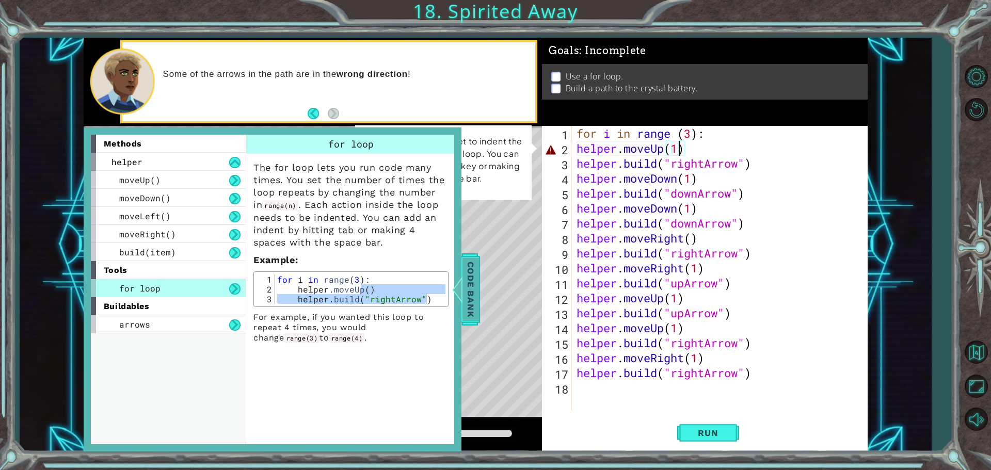
click at [473, 273] on span "Code Bank" at bounding box center [470, 289] width 17 height 63
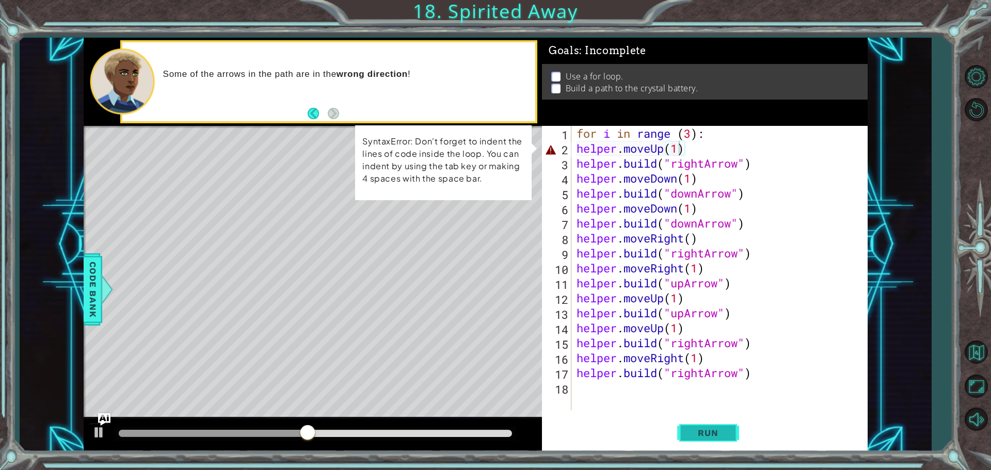
click at [733, 435] on button "Run" at bounding box center [708, 432] width 62 height 33
